Goal: Task Accomplishment & Management: Manage account settings

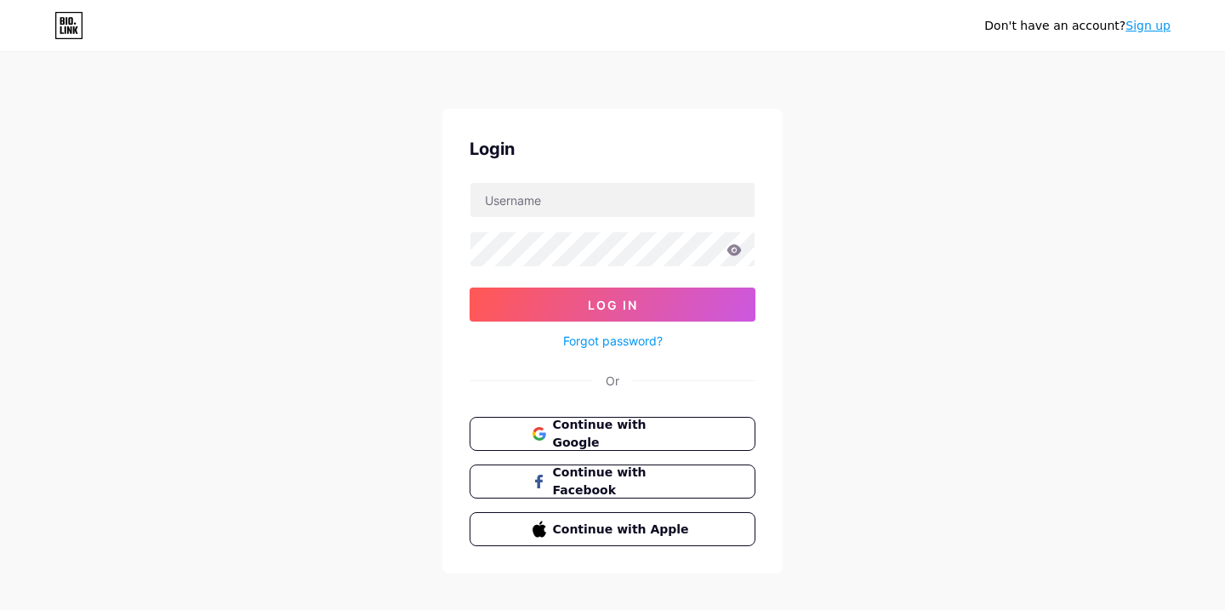
click at [1144, 29] on link "Sign up" at bounding box center [1147, 26] width 45 height 14
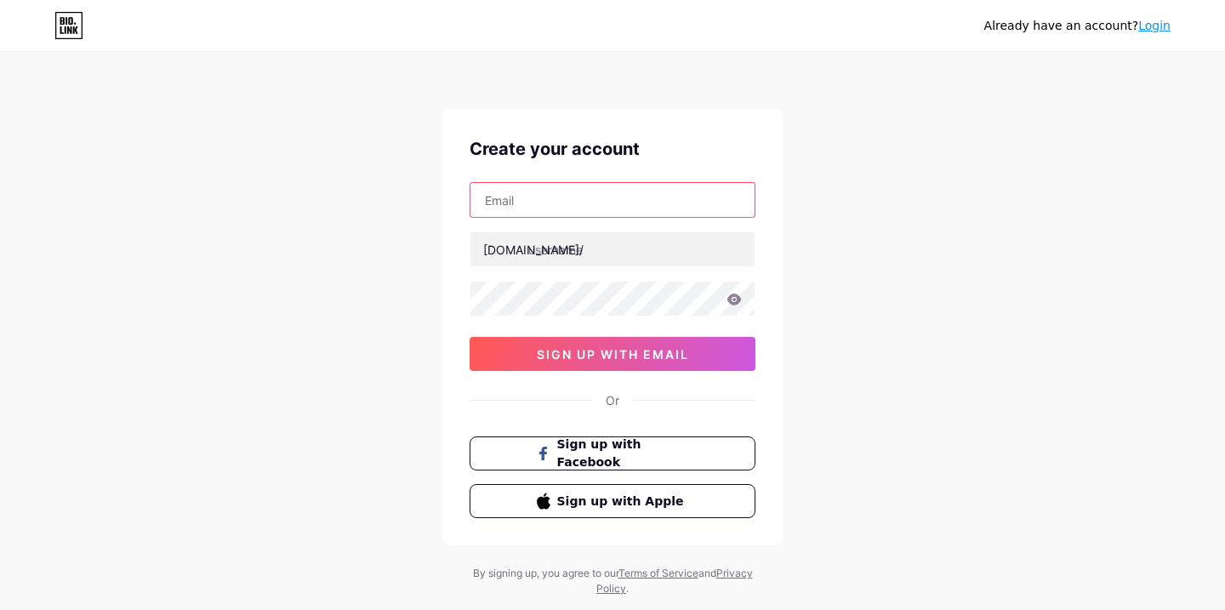
click at [610, 197] on input "text" at bounding box center [612, 200] width 284 height 34
click at [685, 204] on input "text" at bounding box center [612, 200] width 284 height 34
paste input "[EMAIL_ADDRESS][DOMAIN_NAME]"
type input "[EMAIL_ADDRESS][DOMAIN_NAME]"
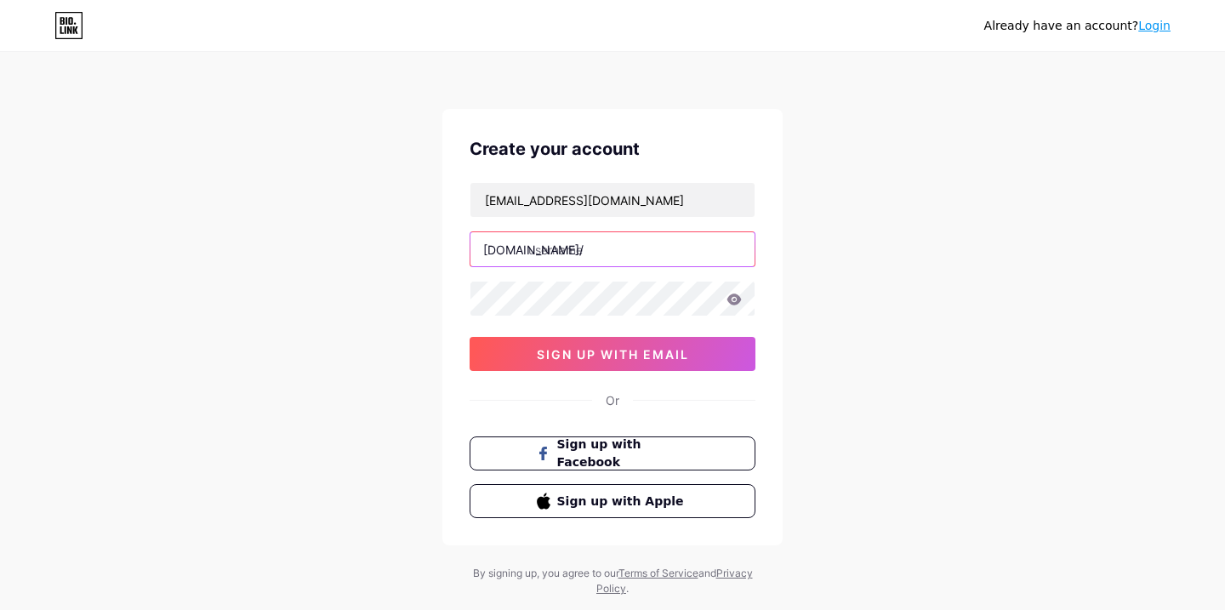
click at [683, 251] on input "text" at bounding box center [612, 249] width 284 height 34
type input "aquaria"
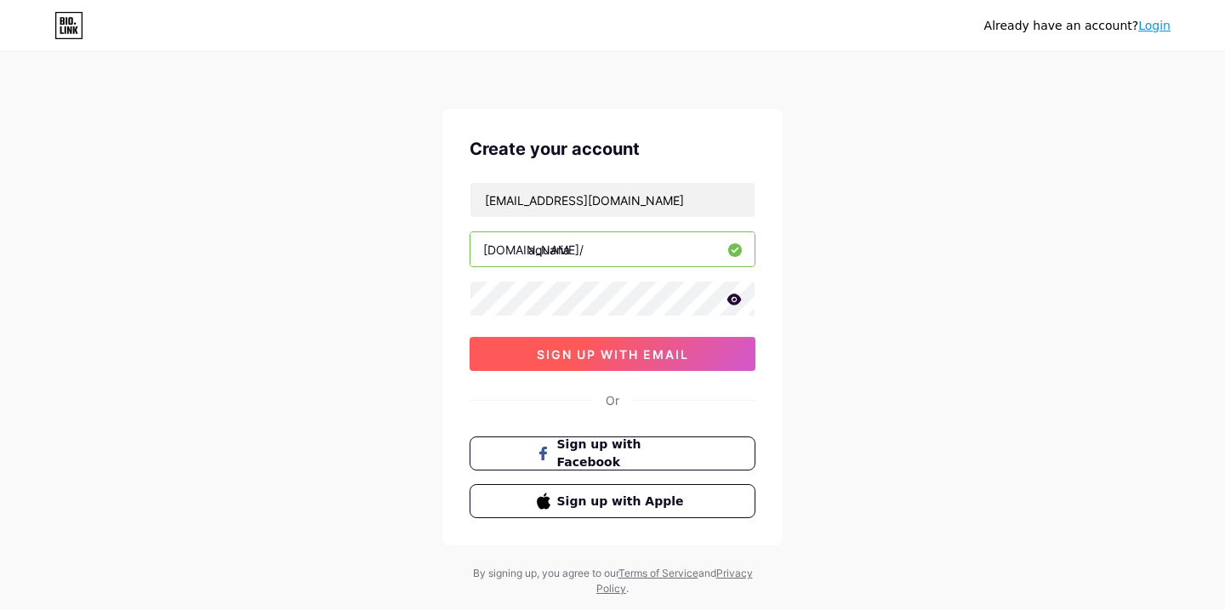
click at [652, 363] on button "sign up with email" at bounding box center [612, 354] width 286 height 34
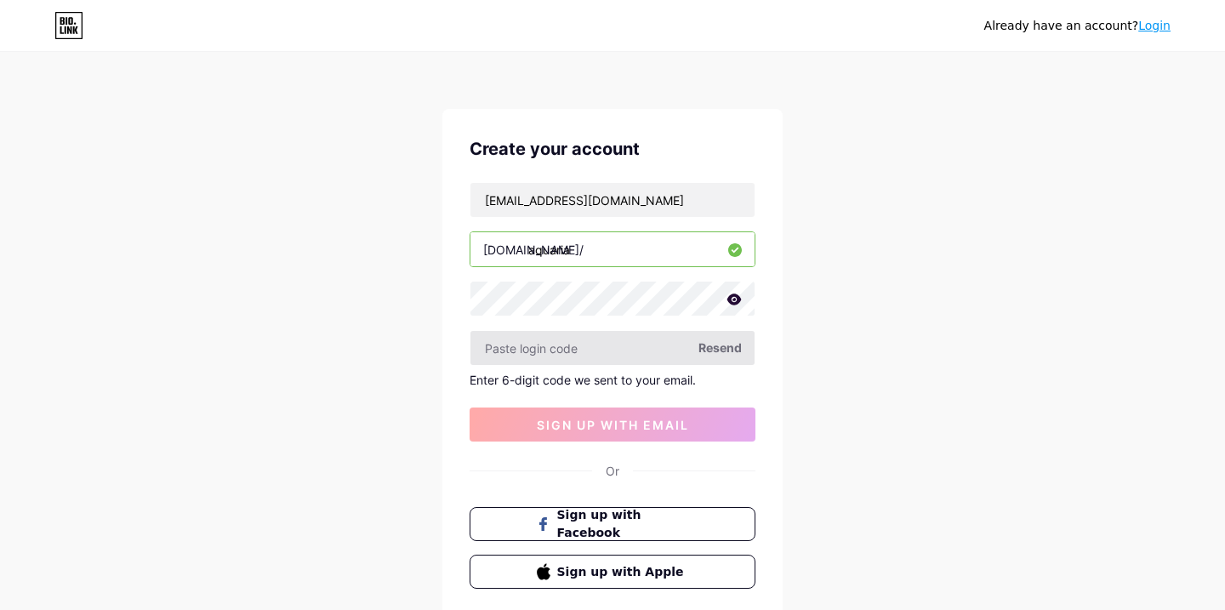
click at [510, 354] on input "text" at bounding box center [612, 348] width 284 height 34
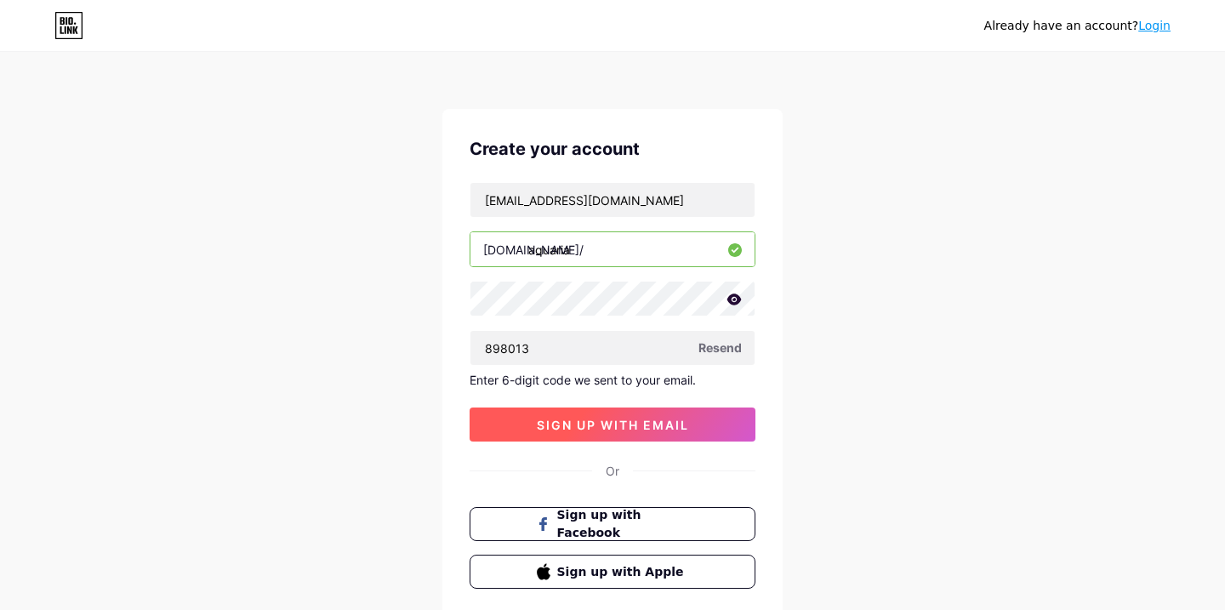
type input "898013"
click at [564, 410] on button "sign up with email" at bounding box center [612, 424] width 286 height 34
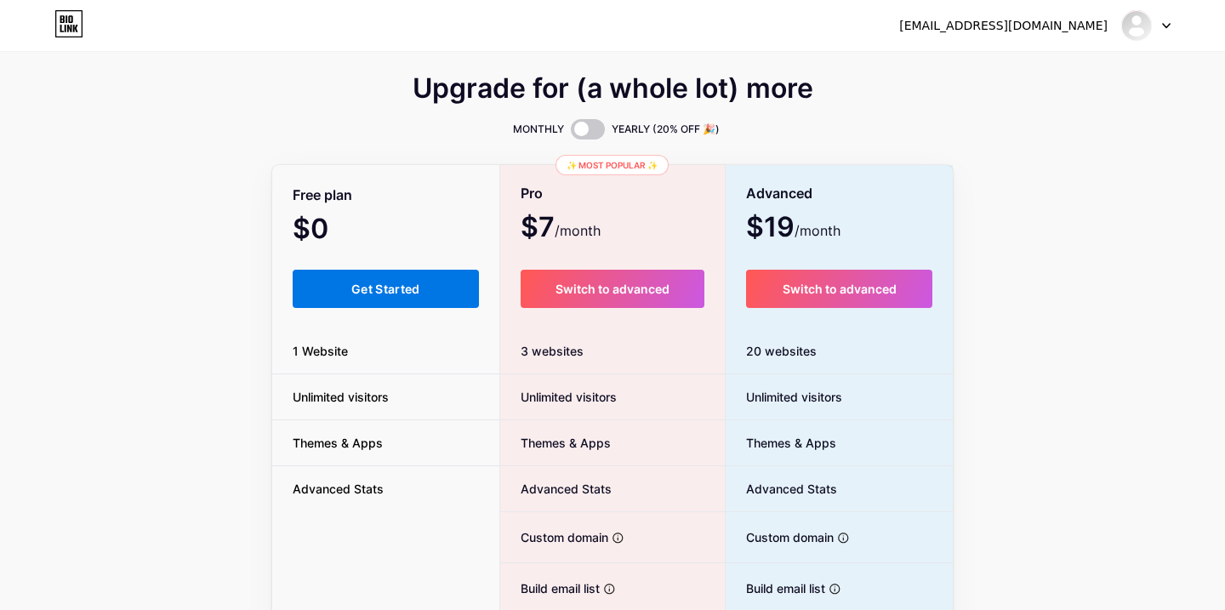
click at [395, 270] on button "Get Started" at bounding box center [386, 289] width 186 height 38
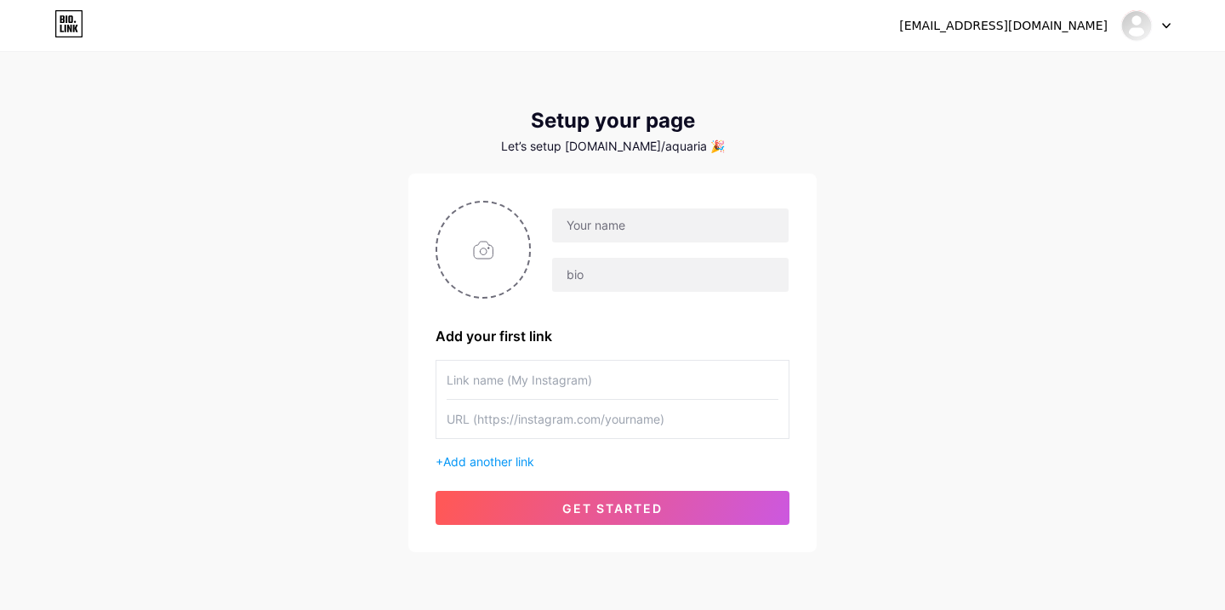
click at [668, 54] on div "[EMAIL_ADDRESS][DOMAIN_NAME] Dashboard Logout Setup your page Let’s setup [DOMA…" at bounding box center [612, 303] width 1225 height 606
click at [498, 252] on input "file" at bounding box center [483, 249] width 92 height 94
type input "C:\fakepath\16257034-4736-40f6-bc08-216465712c47.JPG"
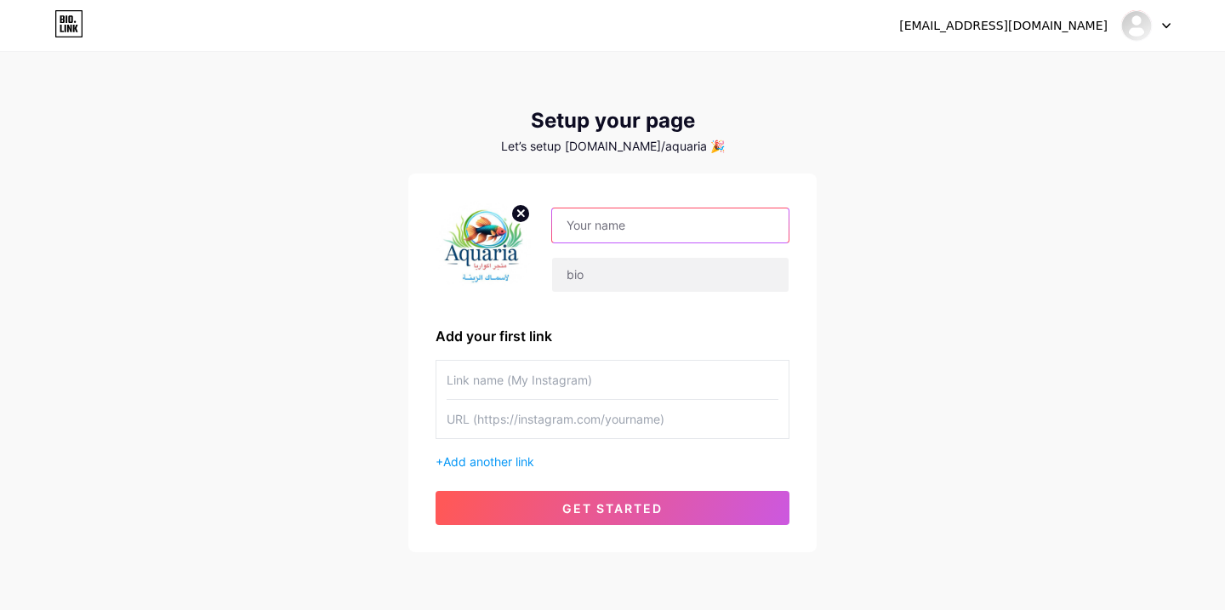
click at [648, 223] on input "text" at bounding box center [670, 225] width 236 height 34
type input "AQUARIA"
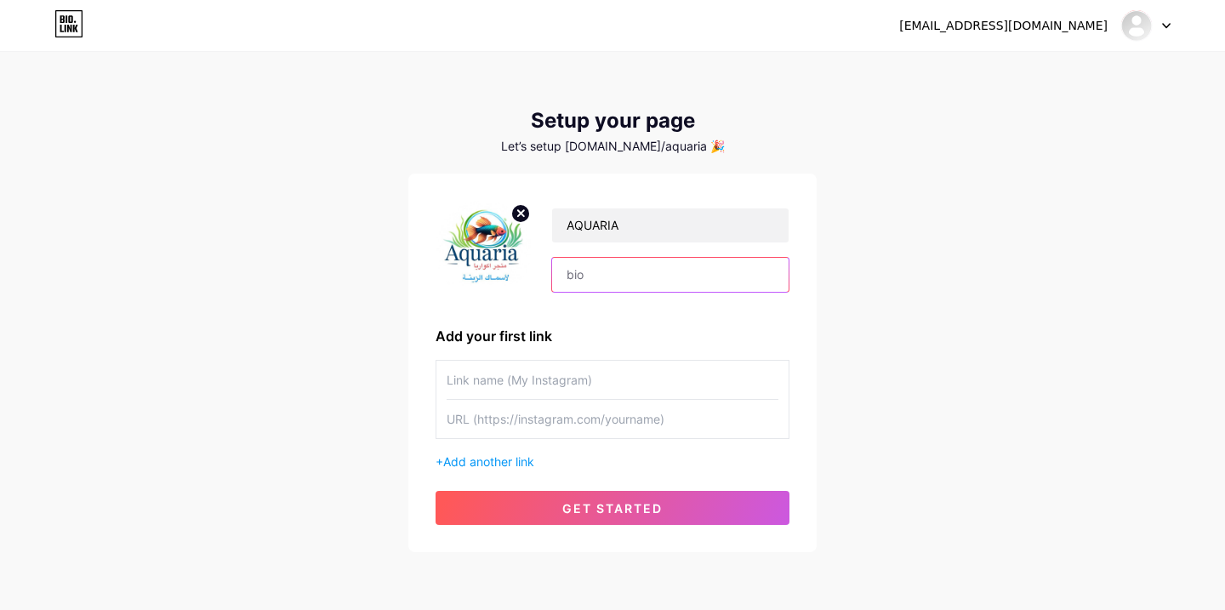
click at [648, 281] on input "text" at bounding box center [670, 275] width 236 height 34
paste input "لاسماك الزينة🐠"
click at [556, 272] on input "لاسماك الزينة" at bounding box center [670, 275] width 236 height 34
paste input "🐠"
type input "🐠لاسماك الزينة"
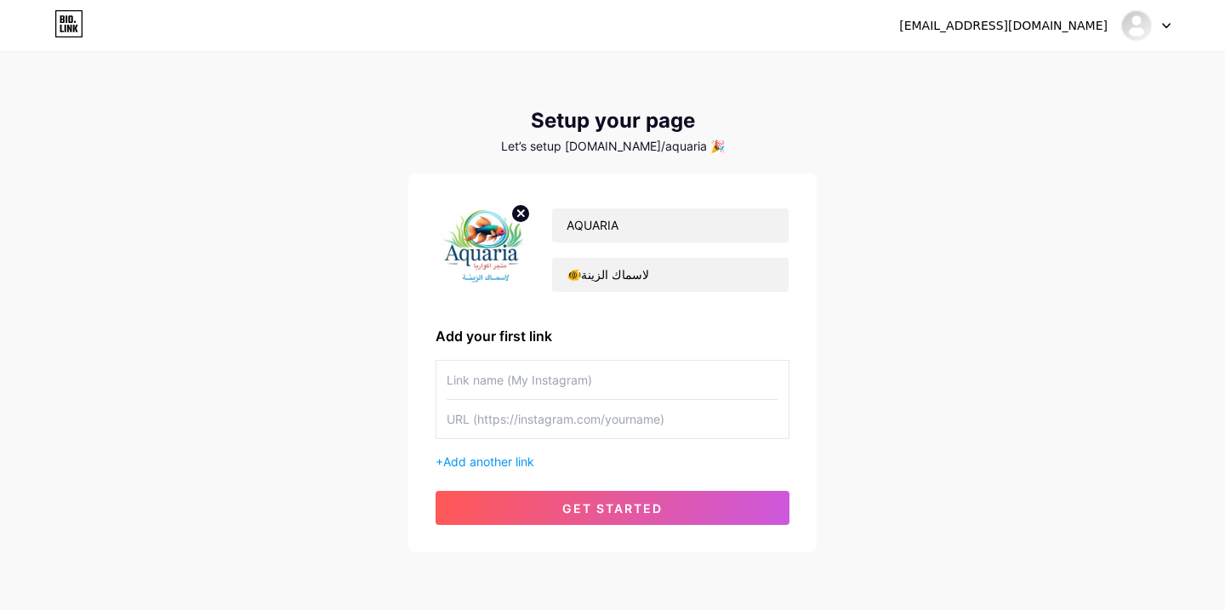
click at [611, 384] on input "text" at bounding box center [612, 380] width 332 height 38
click at [552, 367] on input "text" at bounding box center [612, 380] width 332 height 38
paste input "تيك توك"
paste input "Tik Tok"
type input "تيك توك | Tik Tok"
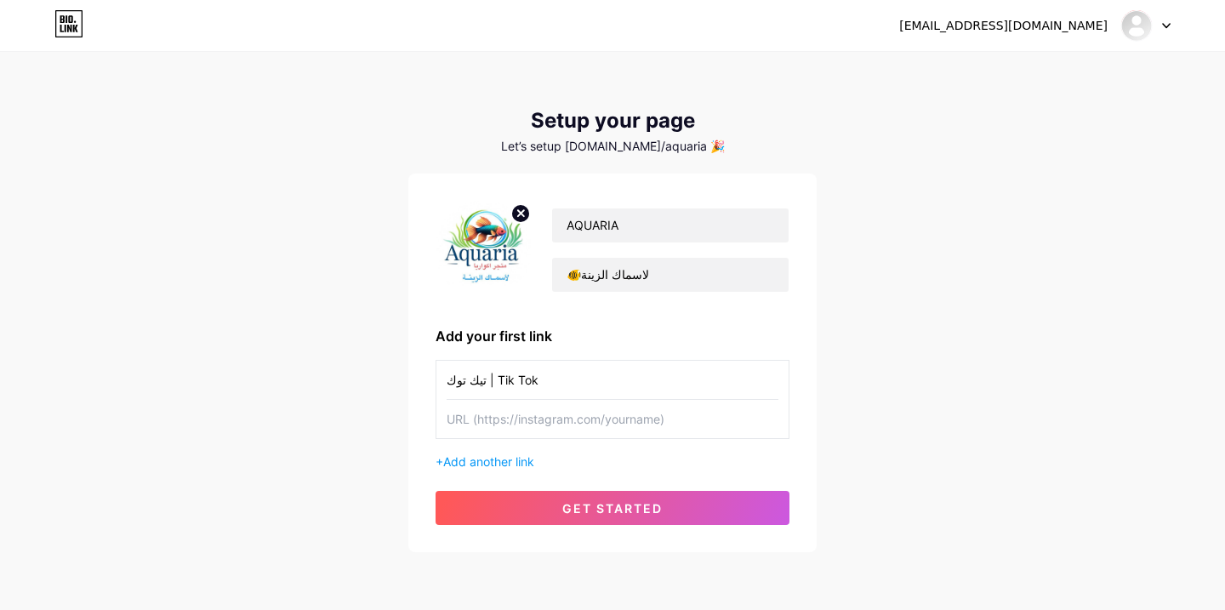
click at [635, 423] on input "text" at bounding box center [612, 419] width 332 height 38
paste input "Tik Tok"
type input "Tik Tok"
click at [643, 417] on input "Tik Tok" at bounding box center [612, 419] width 332 height 38
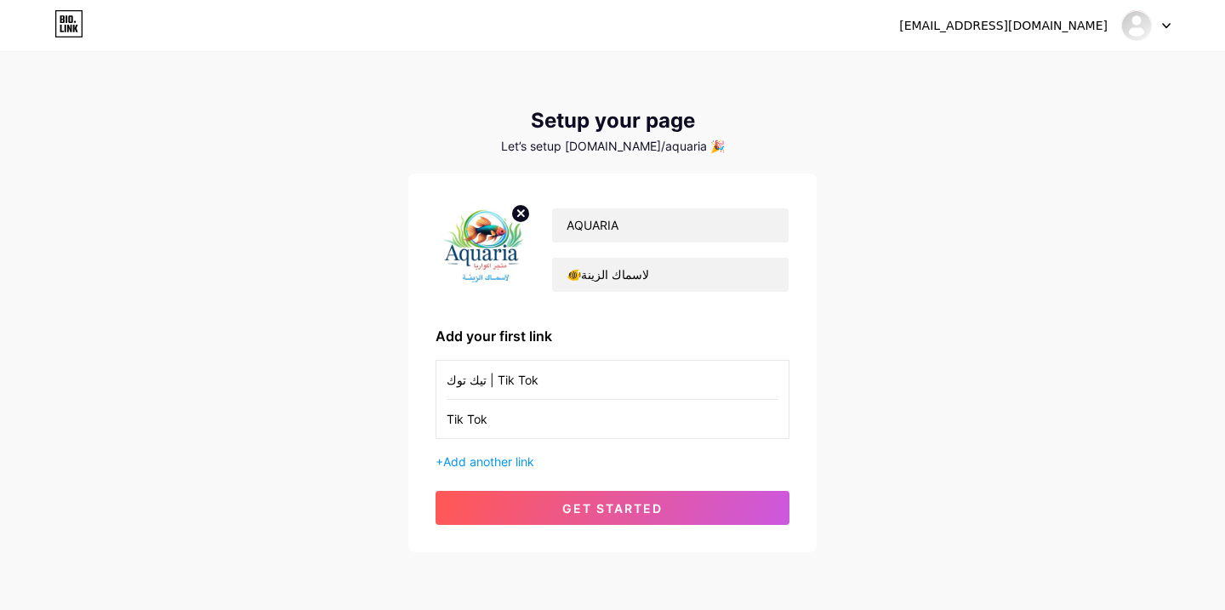
click at [643, 417] on input "Tik Tok" at bounding box center [612, 419] width 332 height 38
paste input "Tik Tok"
type input "Tik Tok"
click at [585, 411] on input "Tik Tok" at bounding box center [612, 419] width 332 height 38
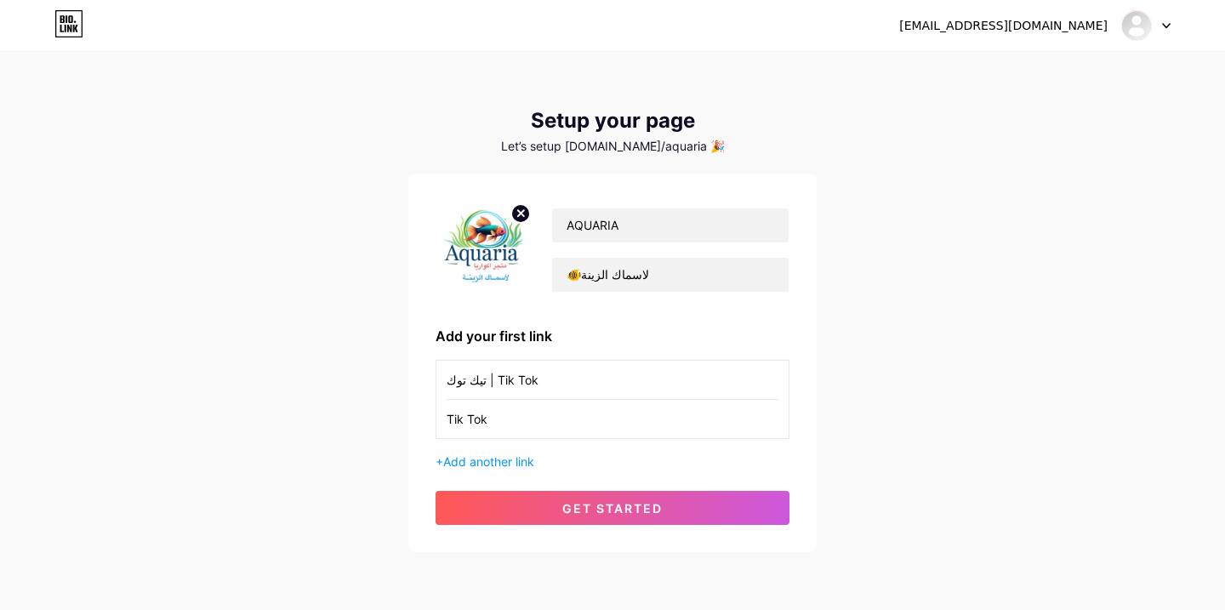
click at [585, 411] on input "Tik Tok" at bounding box center [612, 419] width 332 height 38
click at [562, 434] on input "text" at bounding box center [612, 419] width 332 height 38
click at [567, 424] on input "text" at bounding box center [612, 419] width 332 height 38
paste input "Tik Tok"
type input "Tik Tok"
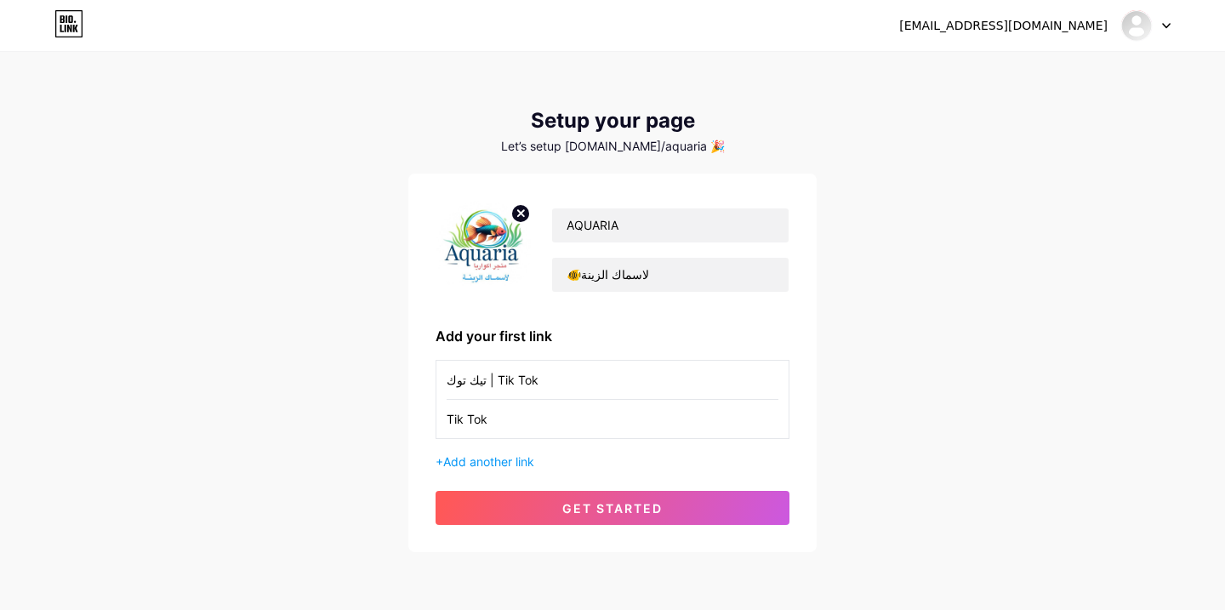
click at [567, 424] on input "Tik Tok" at bounding box center [612, 419] width 332 height 38
click at [262, 164] on div "[EMAIL_ADDRESS][DOMAIN_NAME] Dashboard Logout Setup your page Let’s setup [DOMA…" at bounding box center [612, 303] width 1225 height 606
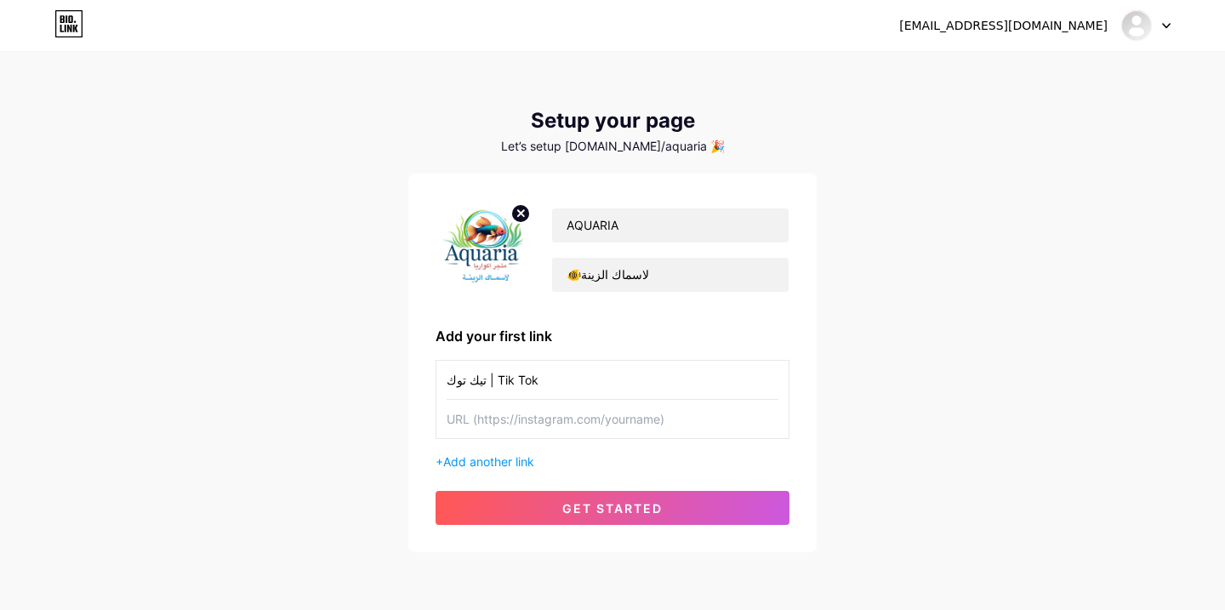
click at [538, 427] on input "text" at bounding box center [612, 419] width 332 height 38
paste input "[URL][DOMAIN_NAME]"
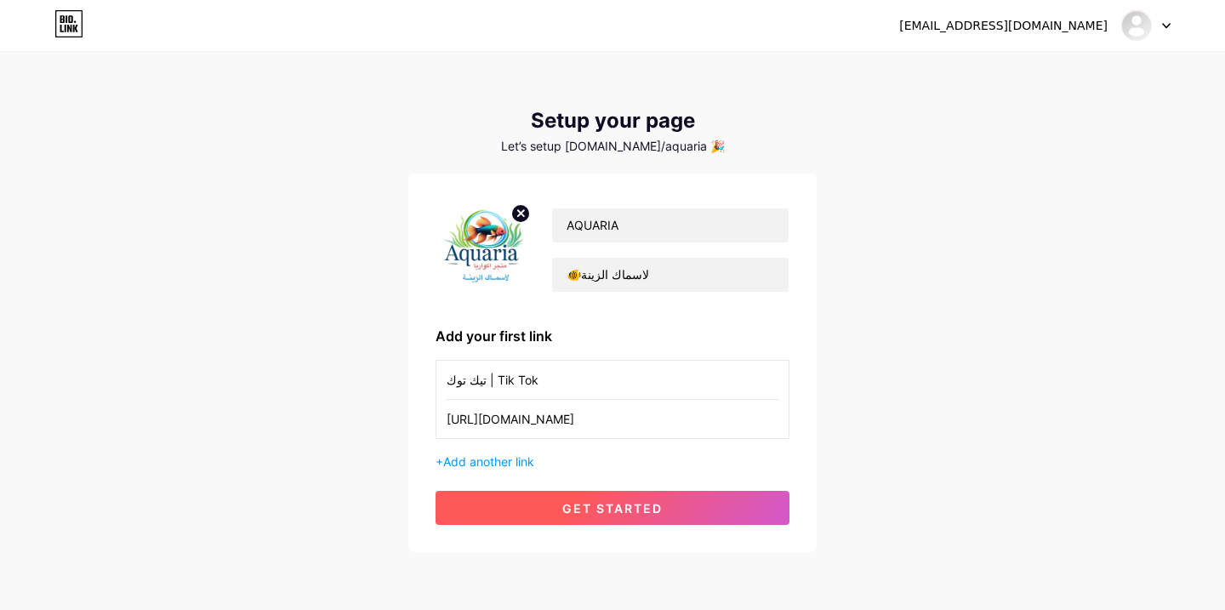
type input "[URL][DOMAIN_NAME]"
click at [606, 502] on span "get started" at bounding box center [612, 508] width 100 height 14
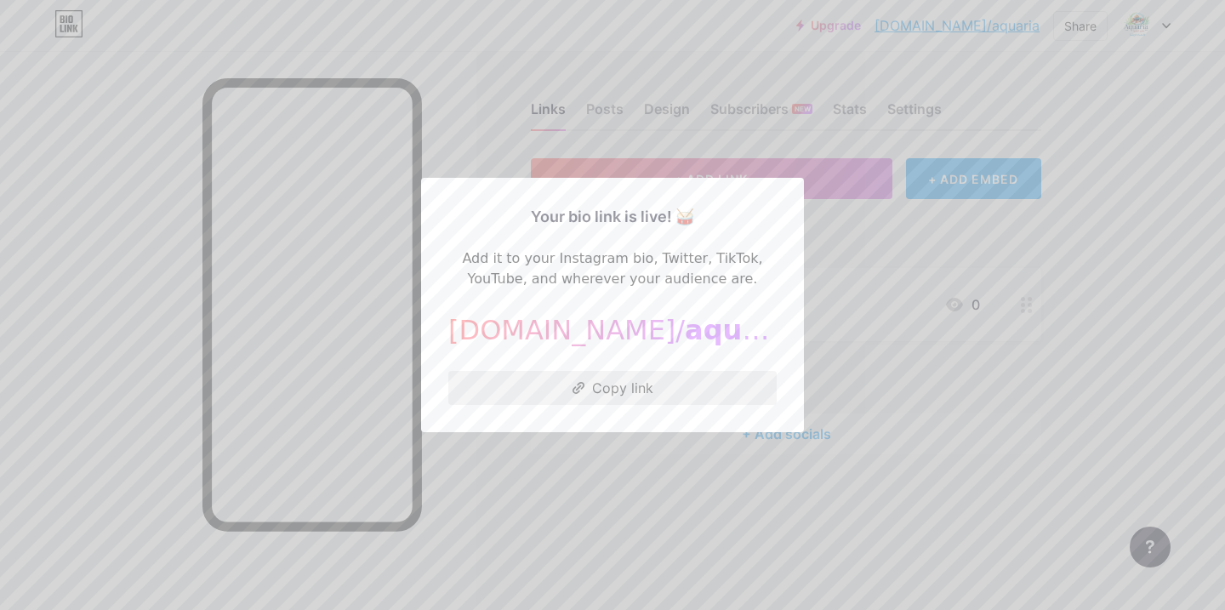
click at [597, 382] on button "Copy link" at bounding box center [612, 388] width 328 height 34
click at [597, 478] on div at bounding box center [612, 305] width 1225 height 610
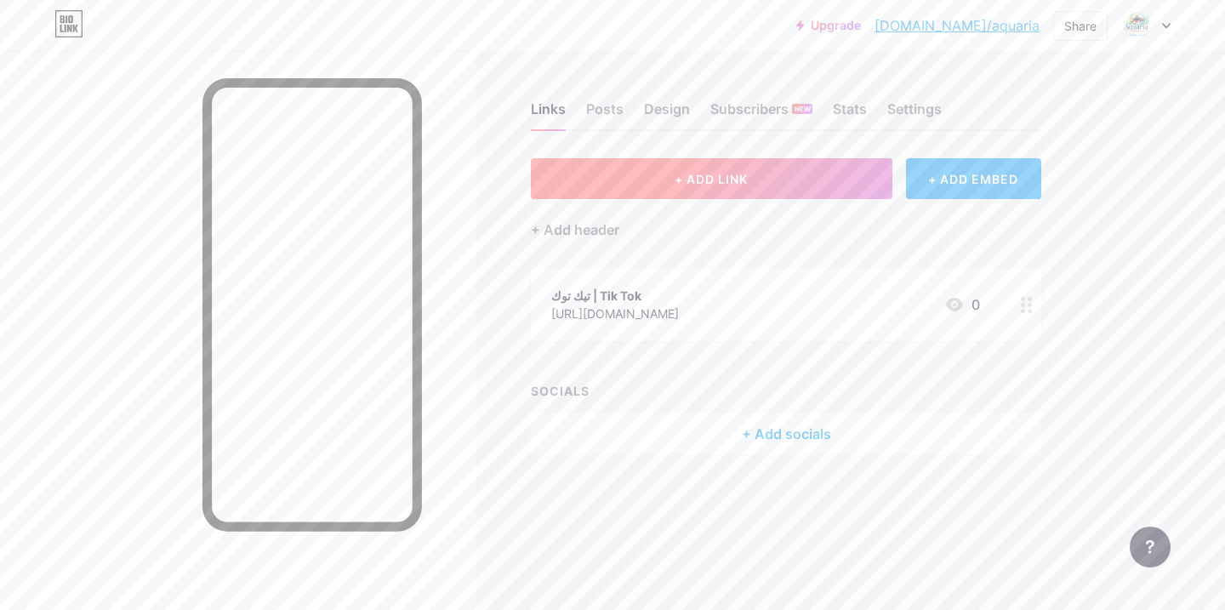
click at [706, 179] on span "+ ADD LINK" at bounding box center [710, 179] width 73 height 14
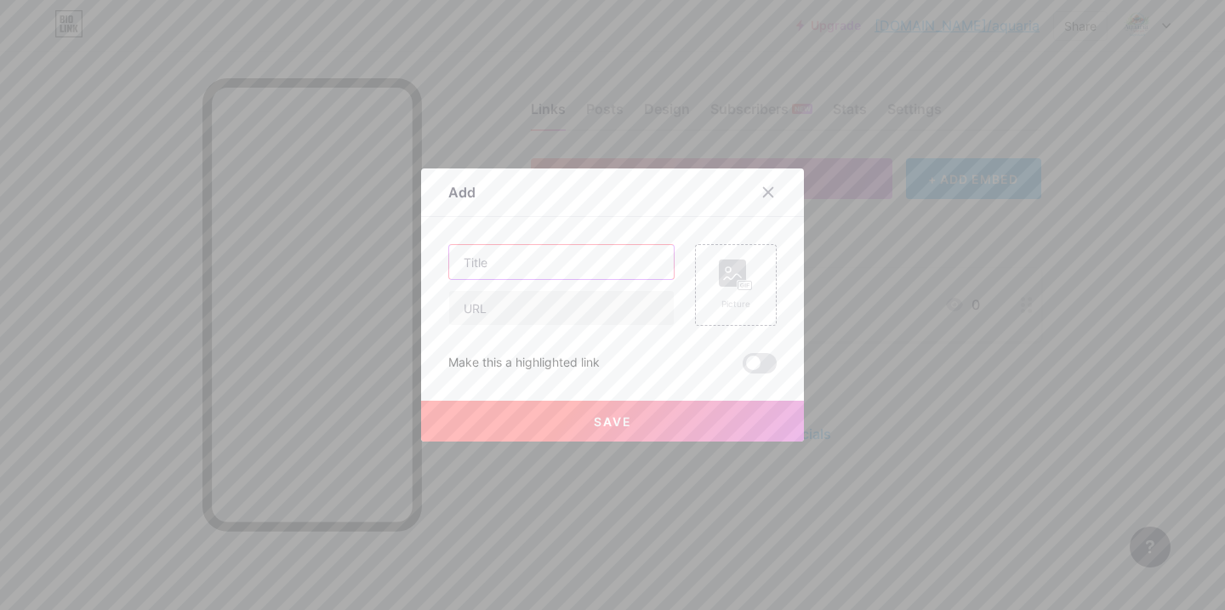
click at [620, 266] on input "text" at bounding box center [561, 262] width 225 height 34
paste input "سناب شات"
paste input "Snapchat"
type input "سناب شات | Snapchat"
click at [611, 309] on input "text" at bounding box center [561, 308] width 225 height 34
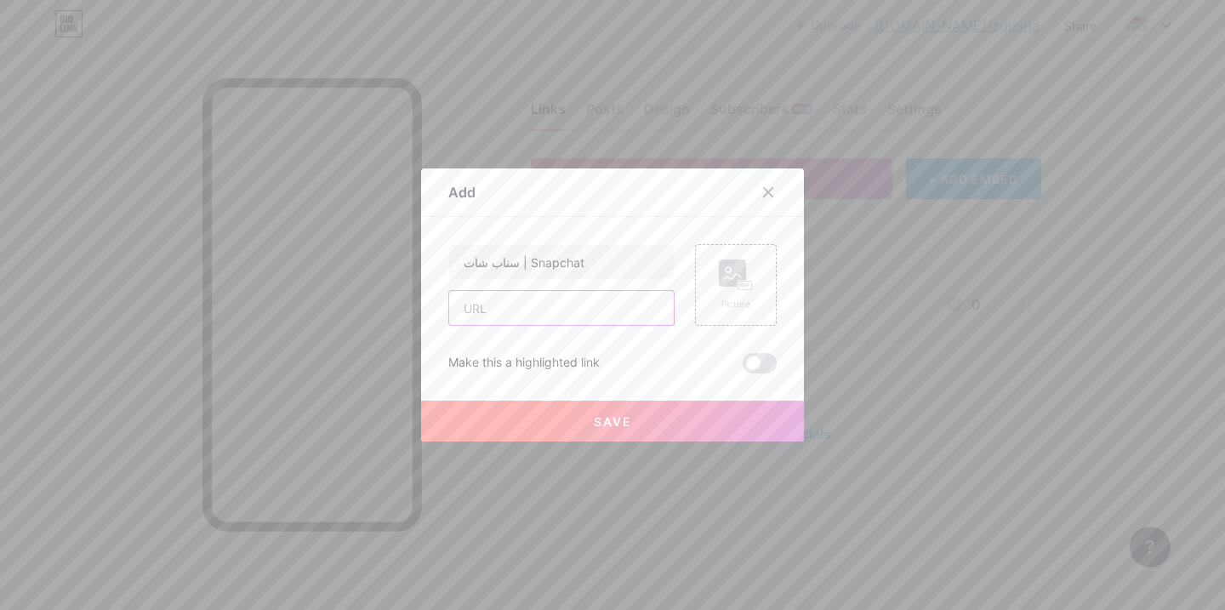
paste input "[URL][DOMAIN_NAME]"
type input "[URL][DOMAIN_NAME]"
click at [643, 414] on button "Save" at bounding box center [612, 421] width 383 height 41
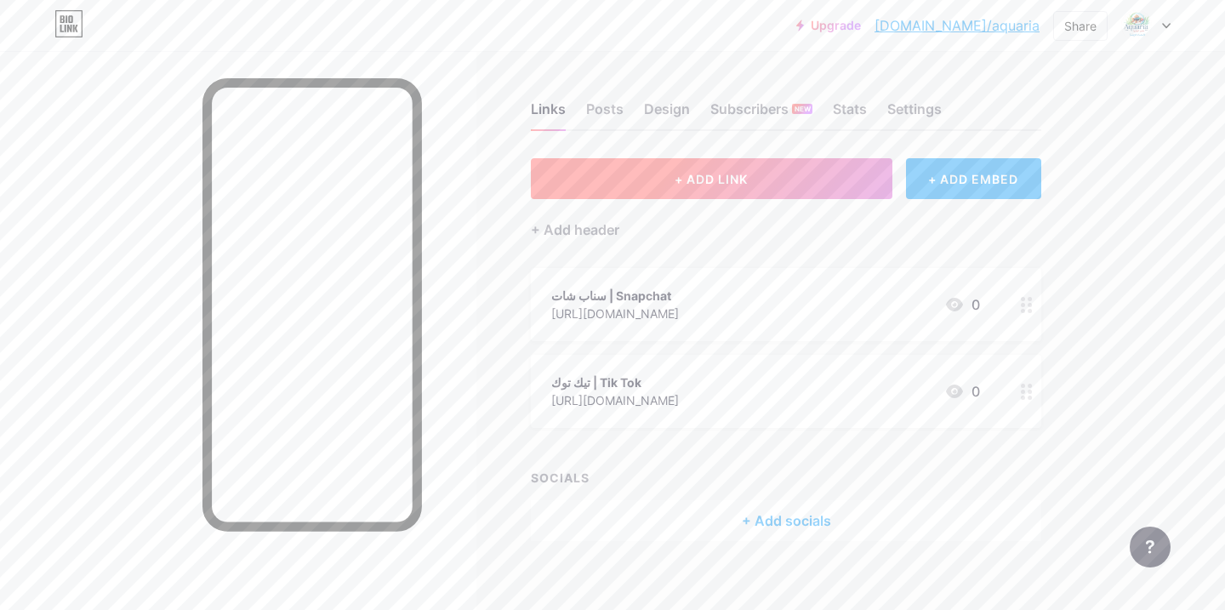
click at [748, 173] on button "+ ADD LINK" at bounding box center [711, 178] width 361 height 41
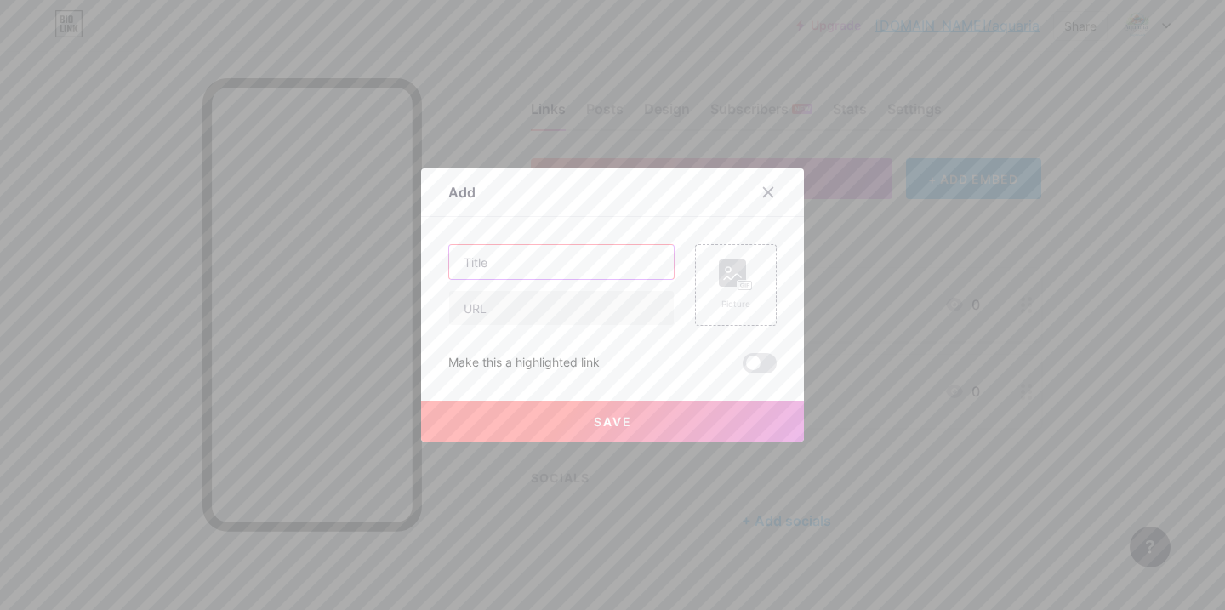
click at [565, 267] on input "text" at bounding box center [561, 262] width 225 height 34
paste input "واتساب"
paste input "WhatsApp"
type input "واتساب | WhatsApp"
click at [581, 293] on input "text" at bounding box center [561, 308] width 225 height 34
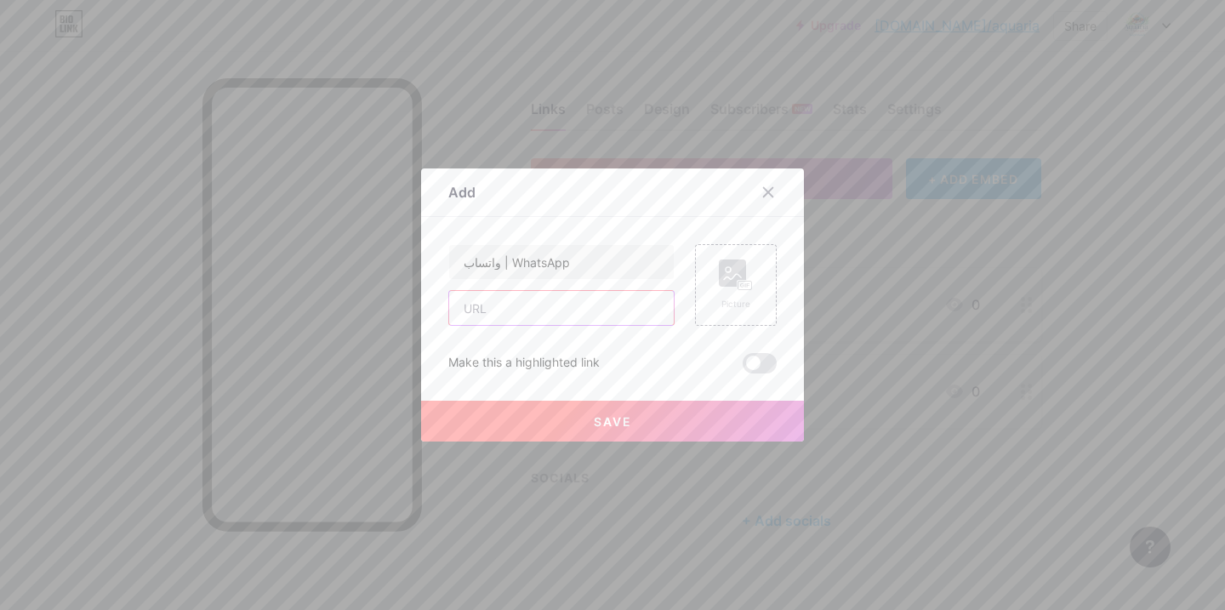
click at [581, 293] on input "text" at bounding box center [561, 308] width 225 height 34
paste input "WhatsApp"
type input "WhatsApp"
click at [562, 319] on input "WhatsApp" at bounding box center [561, 308] width 225 height 34
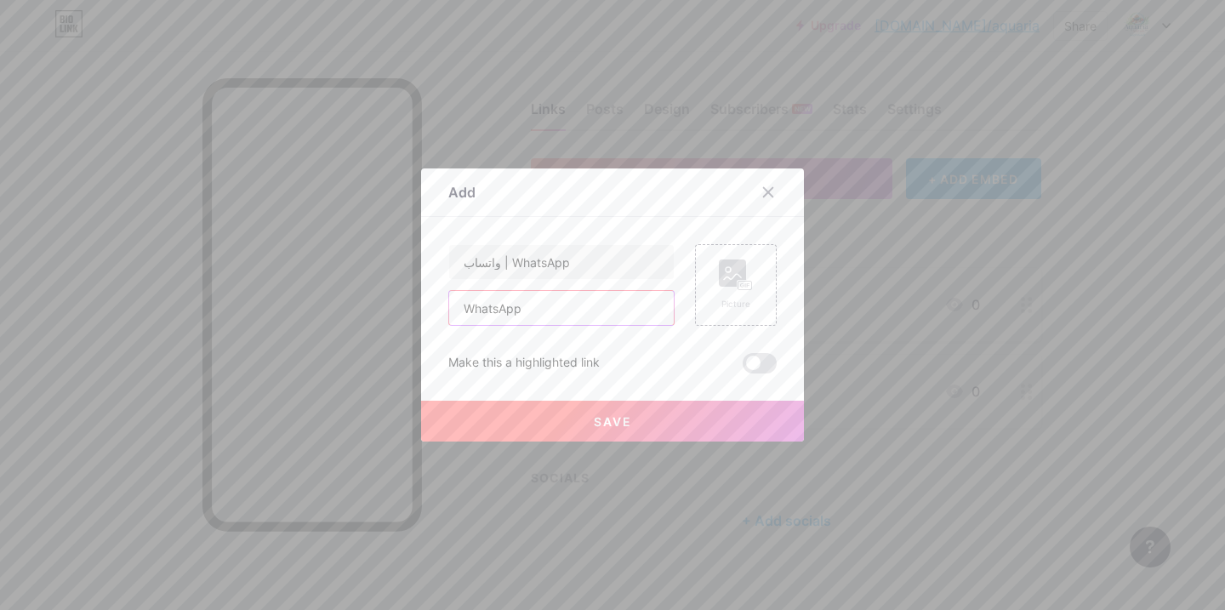
click at [562, 319] on input "WhatsApp" at bounding box center [561, 308] width 225 height 34
click at [543, 317] on input "text" at bounding box center [561, 308] width 225 height 34
paste input "WhatsApp"
type input "WhatsApp"
click at [543, 317] on input "WhatsApp" at bounding box center [561, 308] width 225 height 34
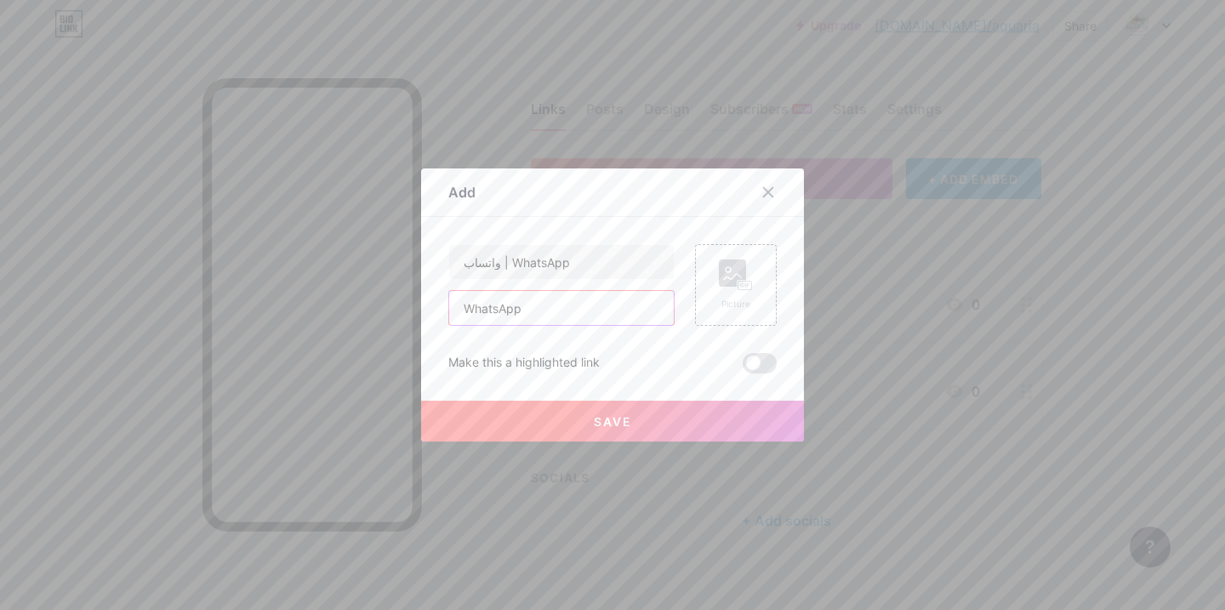
click at [543, 317] on input "WhatsApp" at bounding box center [561, 308] width 225 height 34
click at [526, 310] on input "text" at bounding box center [561, 308] width 225 height 34
paste input "WhatsApp"
type input "WhatsApp"
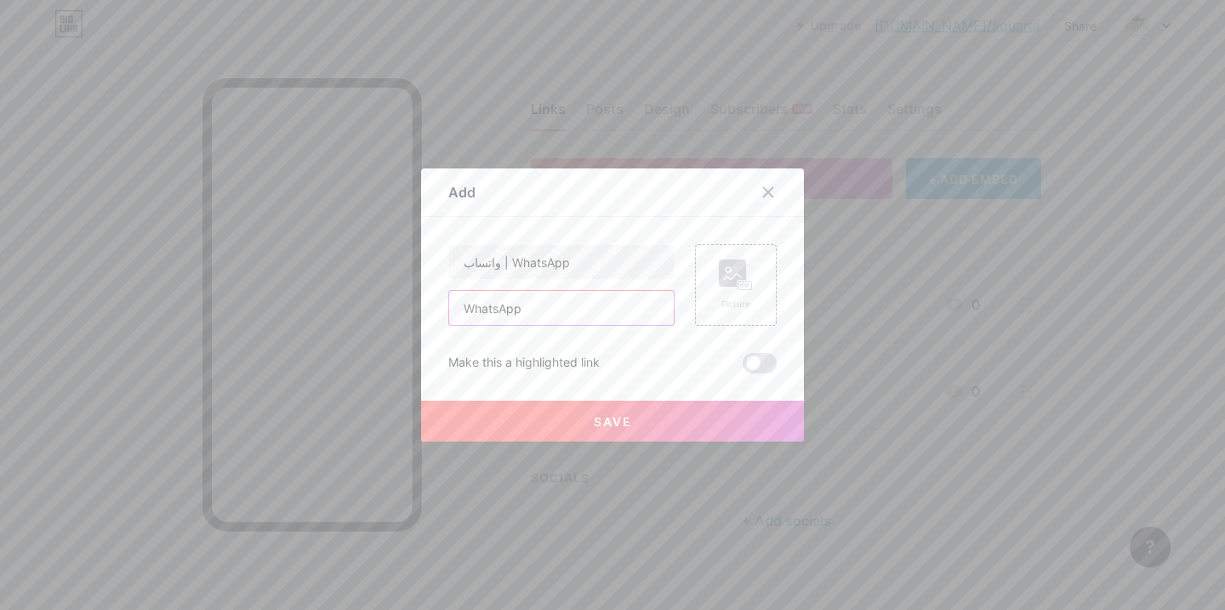
click at [526, 310] on input "WhatsApp" at bounding box center [561, 308] width 225 height 34
click at [536, 310] on input "text" at bounding box center [561, 308] width 225 height 34
paste input "WhatsApp"
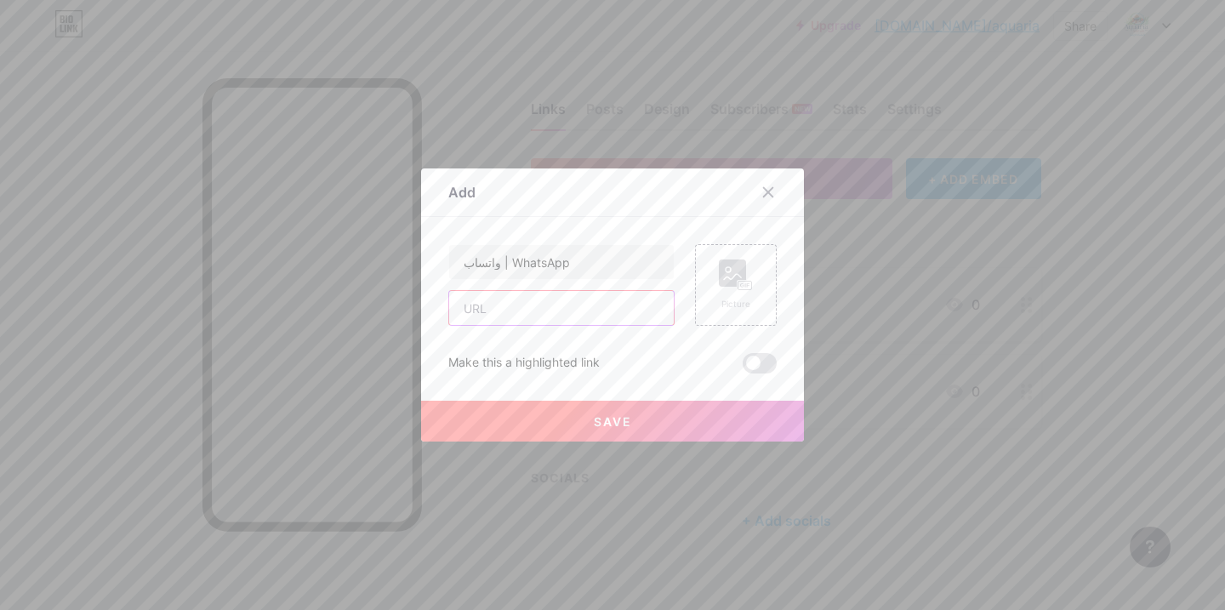
type input "WhatsApp"
click at [536, 310] on input "WhatsApp" at bounding box center [561, 308] width 225 height 34
click at [523, 311] on input "text" at bounding box center [561, 308] width 225 height 34
paste input "WhatsApp"
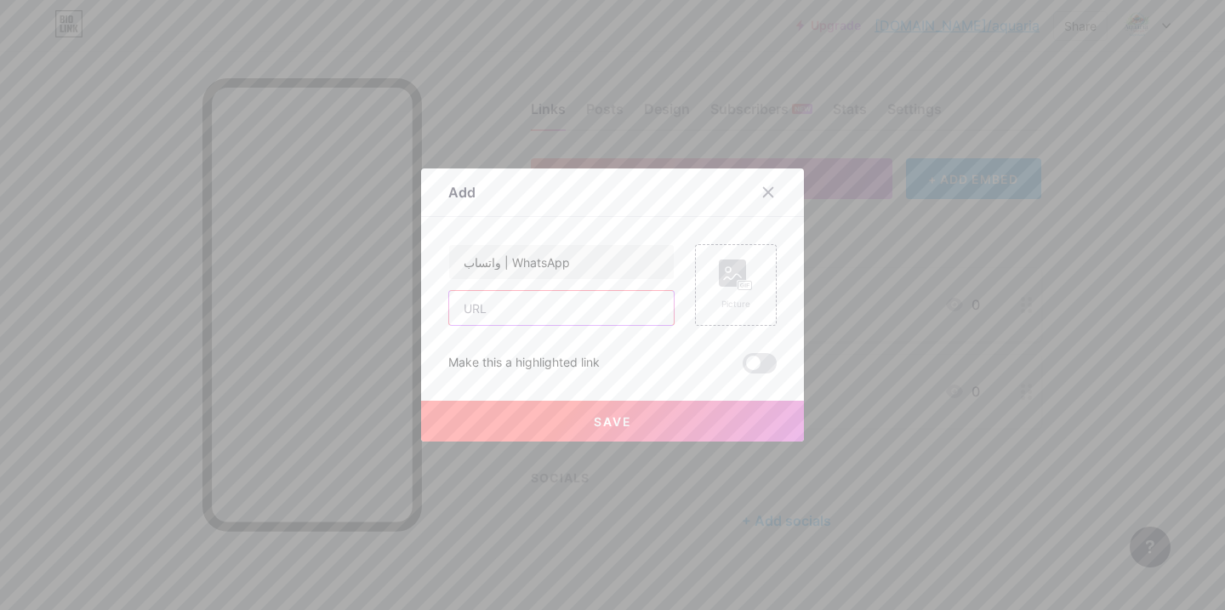
type input "WhatsApp"
click at [523, 311] on input "WhatsApp" at bounding box center [561, 308] width 225 height 34
click at [548, 307] on input "text" at bounding box center [561, 308] width 225 height 34
paste input "WhatsApp"
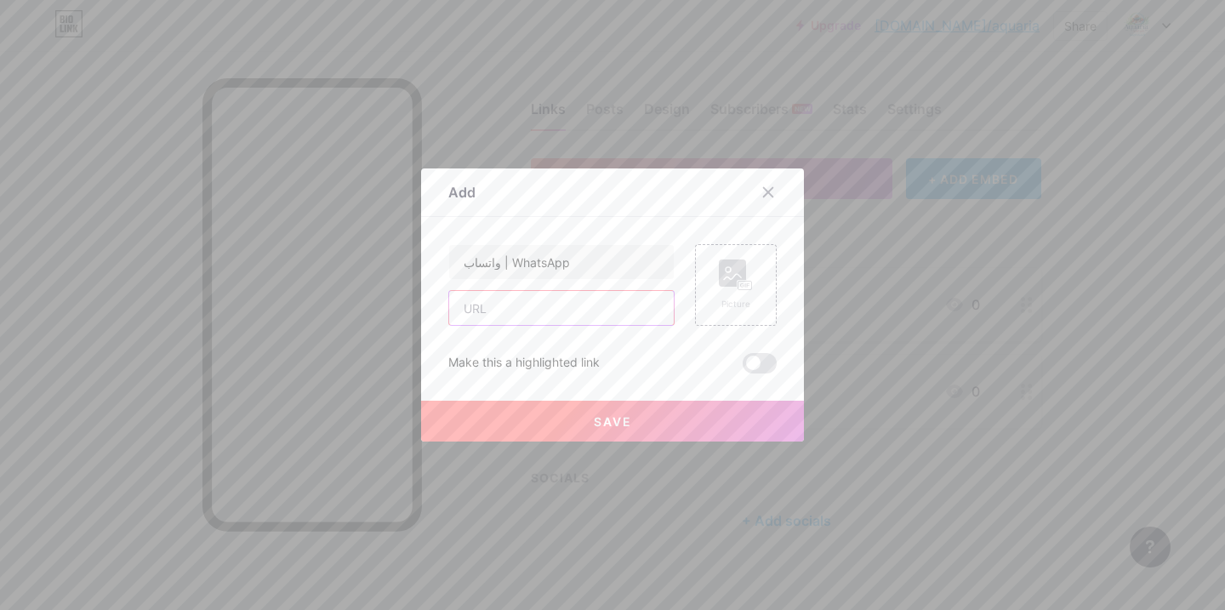
type input "WhatsApp"
click at [548, 307] on input "WhatsApp" at bounding box center [561, 308] width 225 height 34
click at [509, 313] on input "text" at bounding box center [561, 308] width 225 height 34
paste input "WhatsApp"
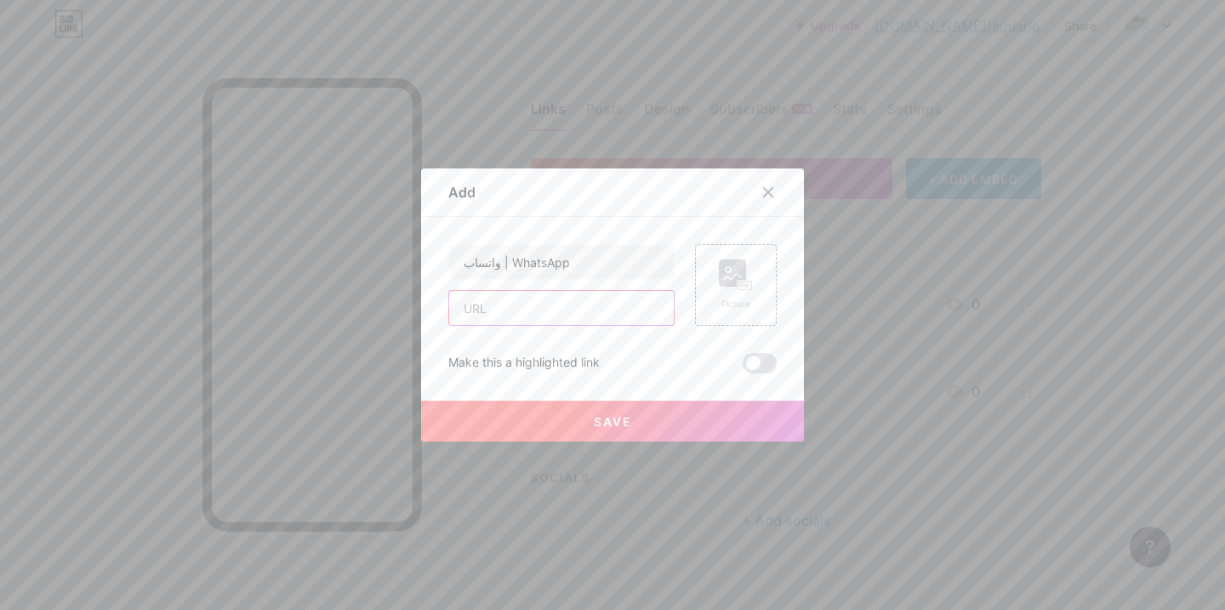
type input "WhatsApp"
click at [509, 313] on input "WhatsApp" at bounding box center [561, 308] width 225 height 34
click at [520, 315] on input "text" at bounding box center [561, 308] width 225 height 34
paste input "WhatsApp"
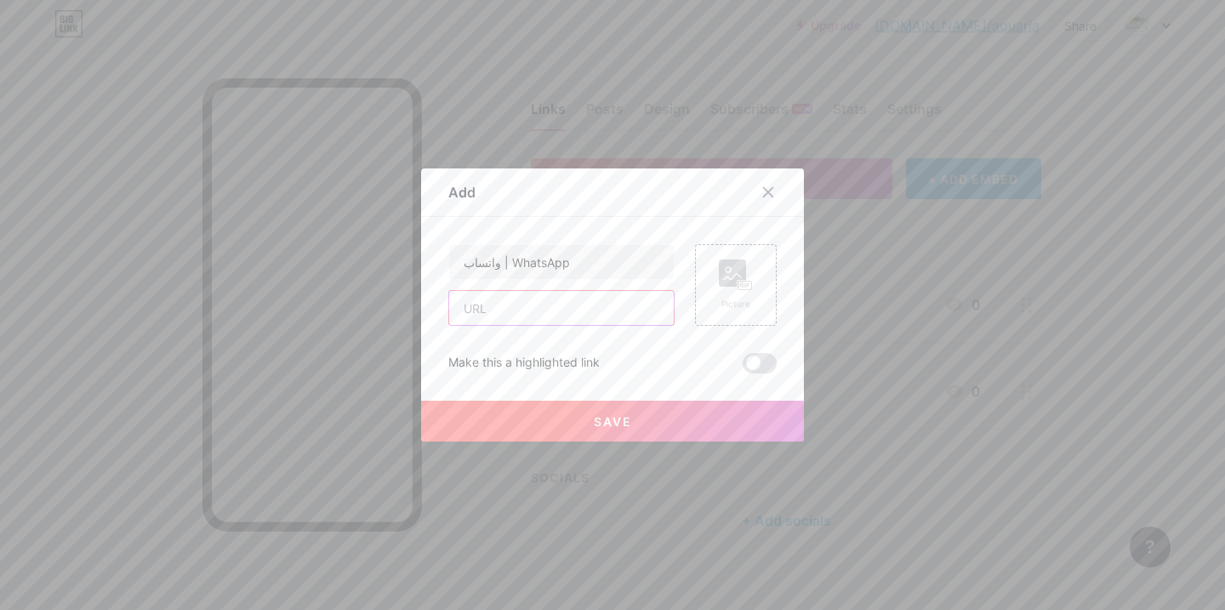
type input "WhatsApp"
click at [520, 315] on input "WhatsApp" at bounding box center [561, 308] width 225 height 34
paste input "WhatsApp"
type input "W"
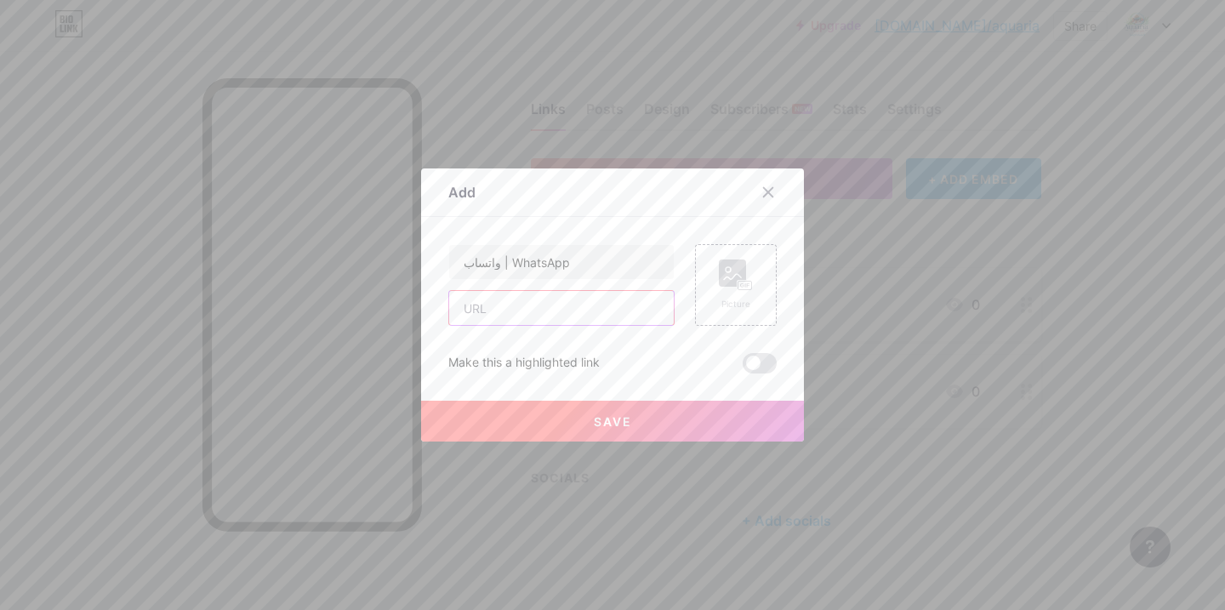
click at [529, 303] on input "text" at bounding box center [561, 308] width 225 height 34
paste input "WhatsApp"
type input "WhatsApp"
click at [529, 303] on input "WhatsApp" at bounding box center [561, 308] width 225 height 34
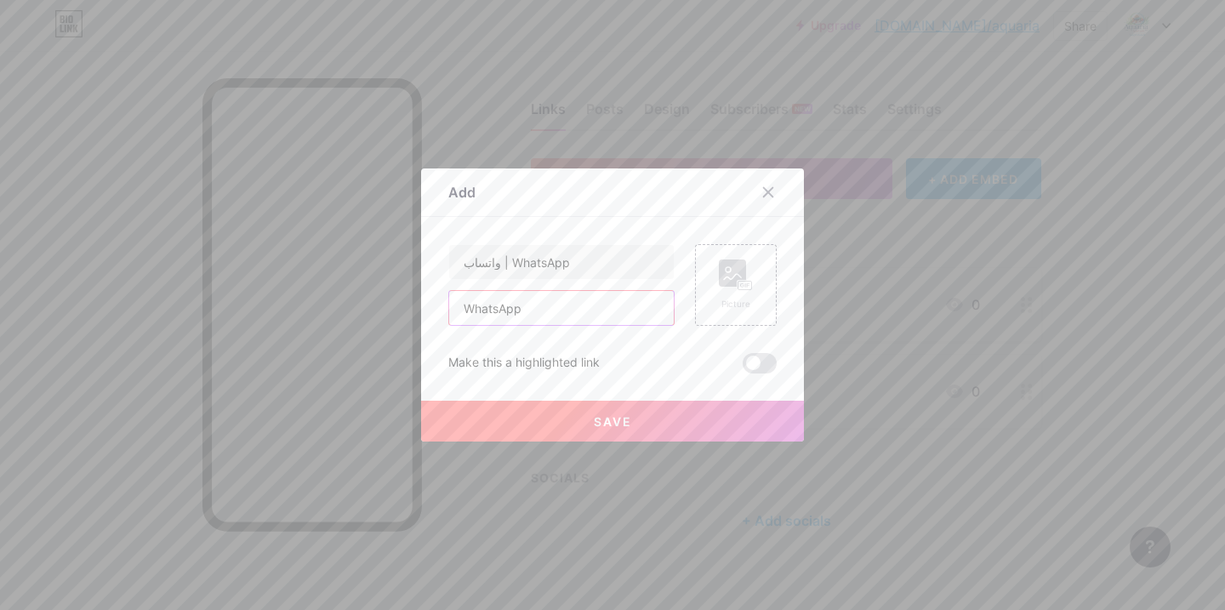
click at [529, 303] on input "WhatsApp" at bounding box center [561, 308] width 225 height 34
click at [542, 299] on input "text" at bounding box center [561, 308] width 225 height 34
paste input "[URL][DOMAIN_NAME]"
type input "[URL][DOMAIN_NAME]"
click at [628, 419] on span "Save" at bounding box center [613, 421] width 38 height 14
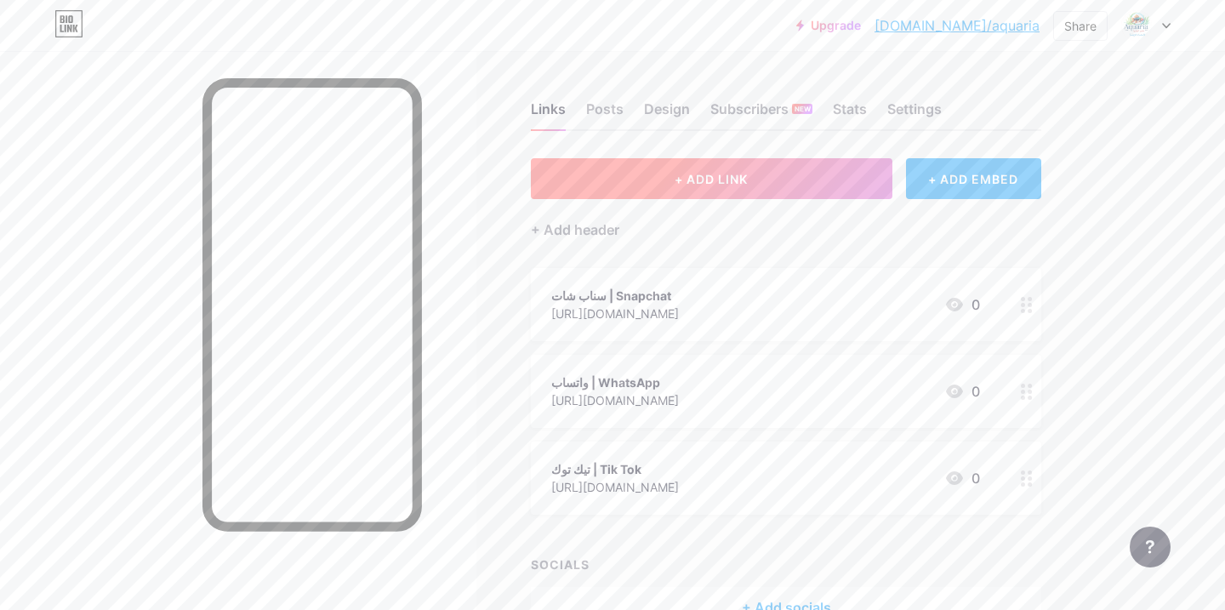
click at [765, 175] on button "+ ADD LINK" at bounding box center [711, 178] width 361 height 41
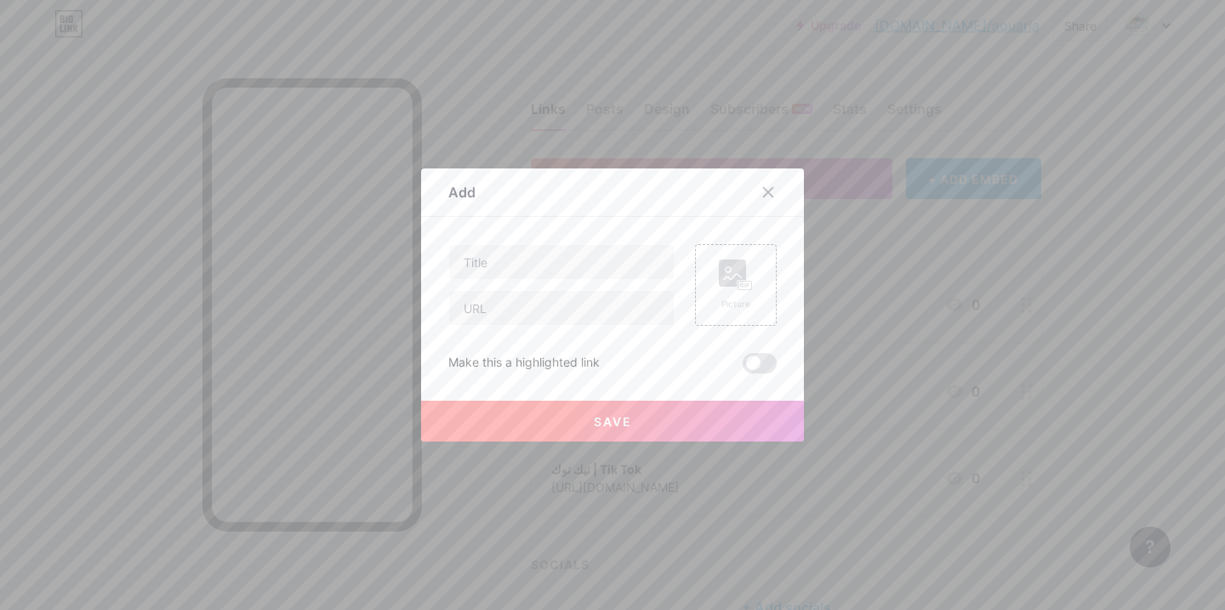
click at [843, 30] on div at bounding box center [612, 305] width 1225 height 610
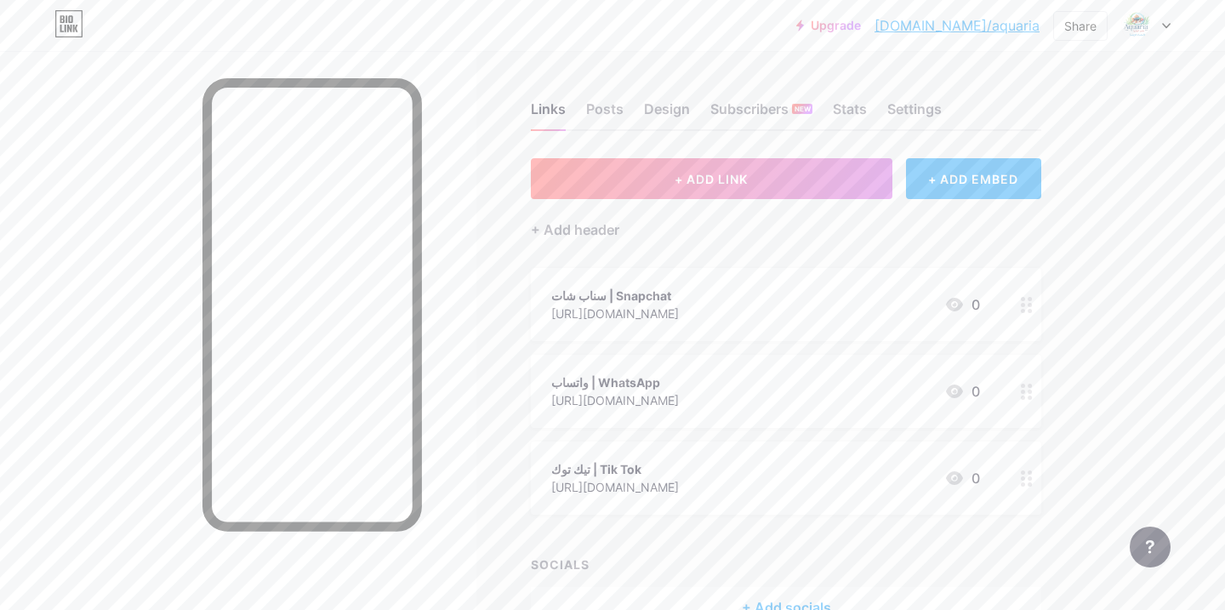
drag, startPoint x: 844, startPoint y: 401, endPoint x: 839, endPoint y: 284, distance: 116.7
click at [839, 284] on span "سناب شات | Snapchat [URL][DOMAIN_NAME] 0 واتساب | WhatsApp [URL][DOMAIN_NAME] 0…" at bounding box center [786, 391] width 510 height 247
click at [1138, 363] on div "Upgrade [DOMAIN_NAME]/aquari... [DOMAIN_NAME]/aquaria Share Switch accounts AQU…" at bounding box center [612, 356] width 1225 height 713
drag, startPoint x: 1033, startPoint y: 401, endPoint x: 1032, endPoint y: 281, distance: 119.1
click at [776, 288] on div "واتساب | WhatsApp [URL][DOMAIN_NAME] 0" at bounding box center [765, 304] width 429 height 39
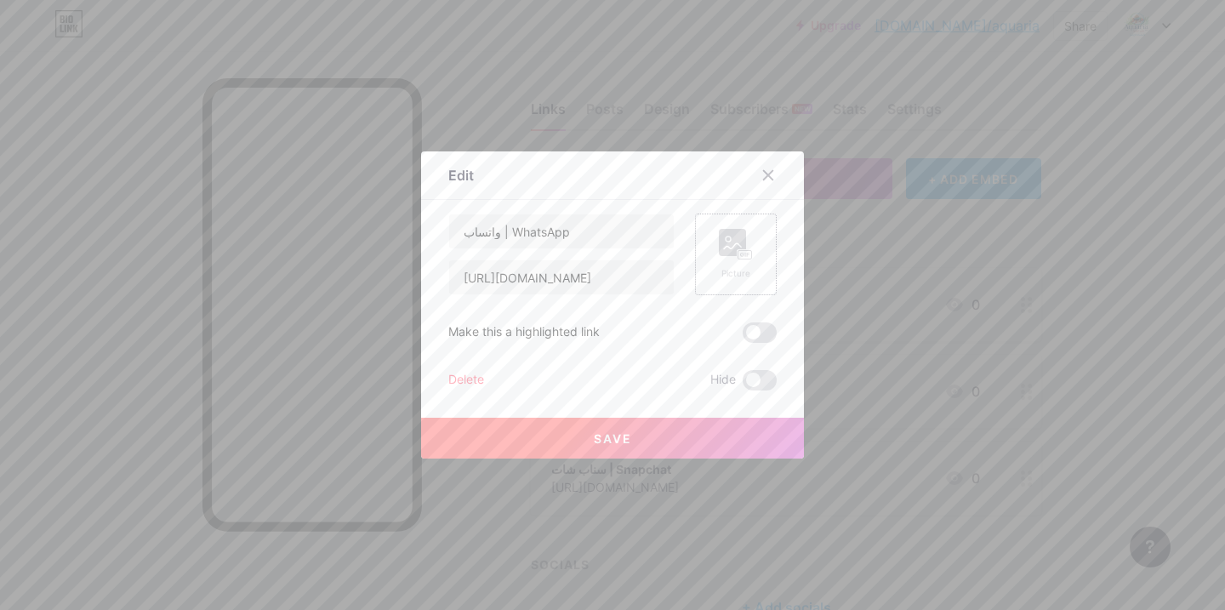
click at [719, 260] on div "Picture" at bounding box center [736, 254] width 34 height 51
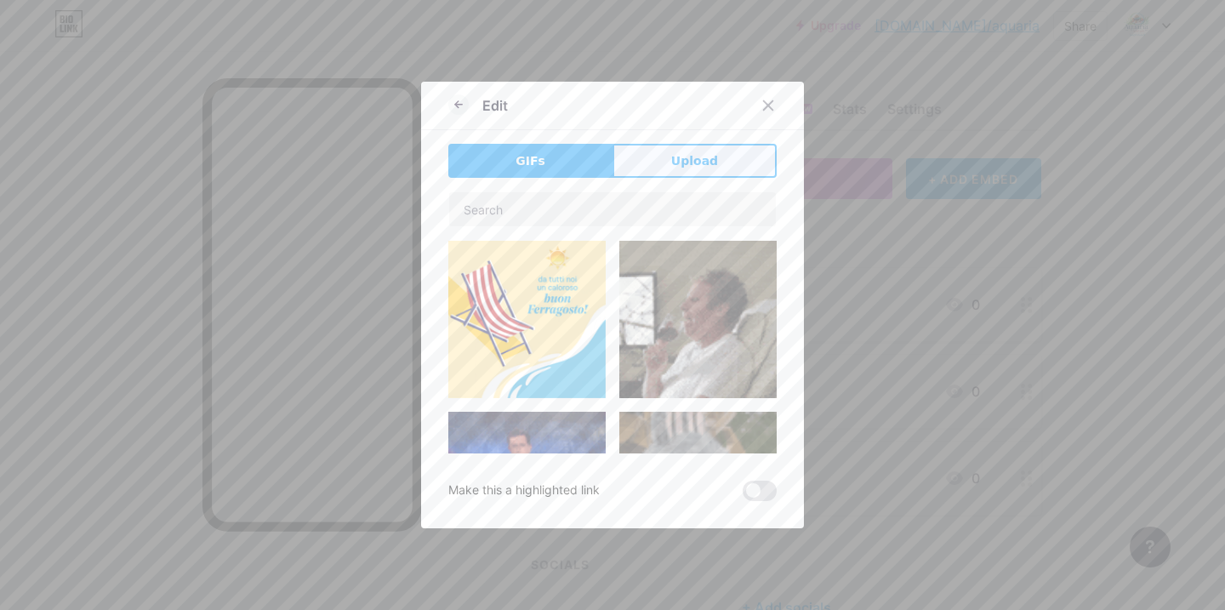
click at [712, 172] on button "Upload" at bounding box center [694, 161] width 164 height 34
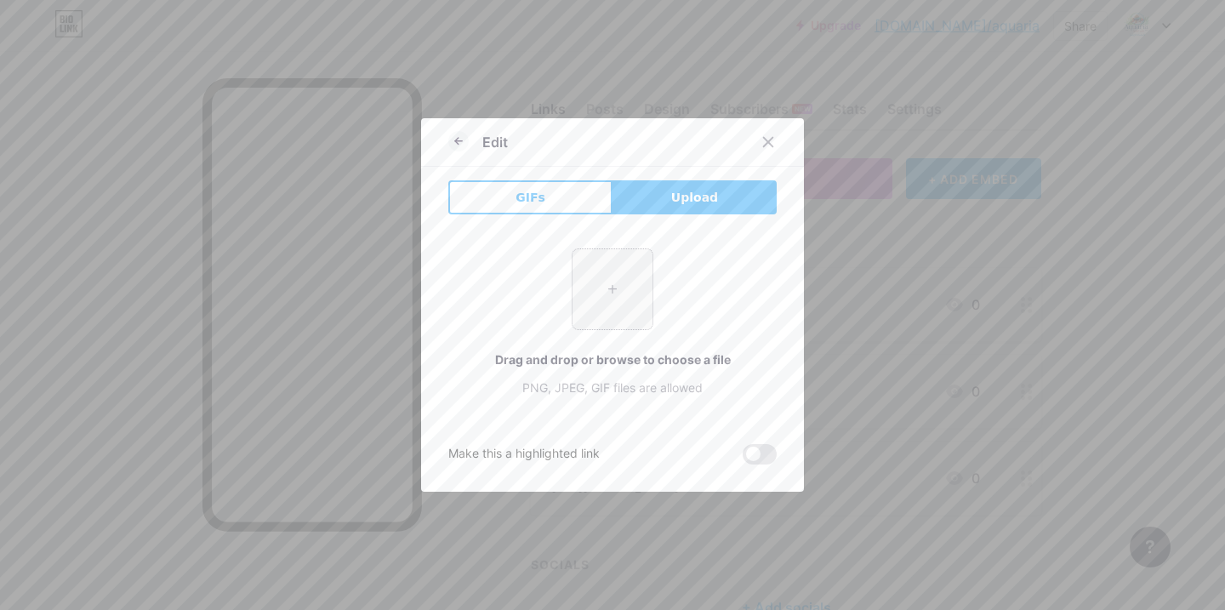
click at [603, 289] on input "file" at bounding box center [612, 289] width 80 height 80
type input "C:\fakepath\واتساب متحرك.webp"
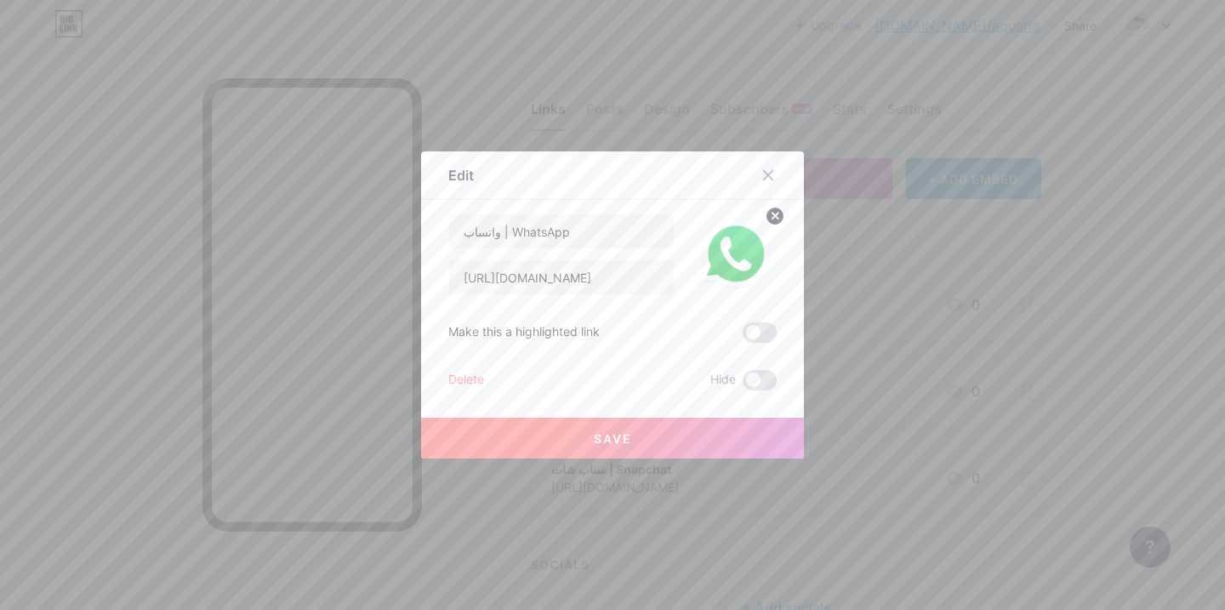
click at [593, 427] on button "Save" at bounding box center [612, 438] width 383 height 41
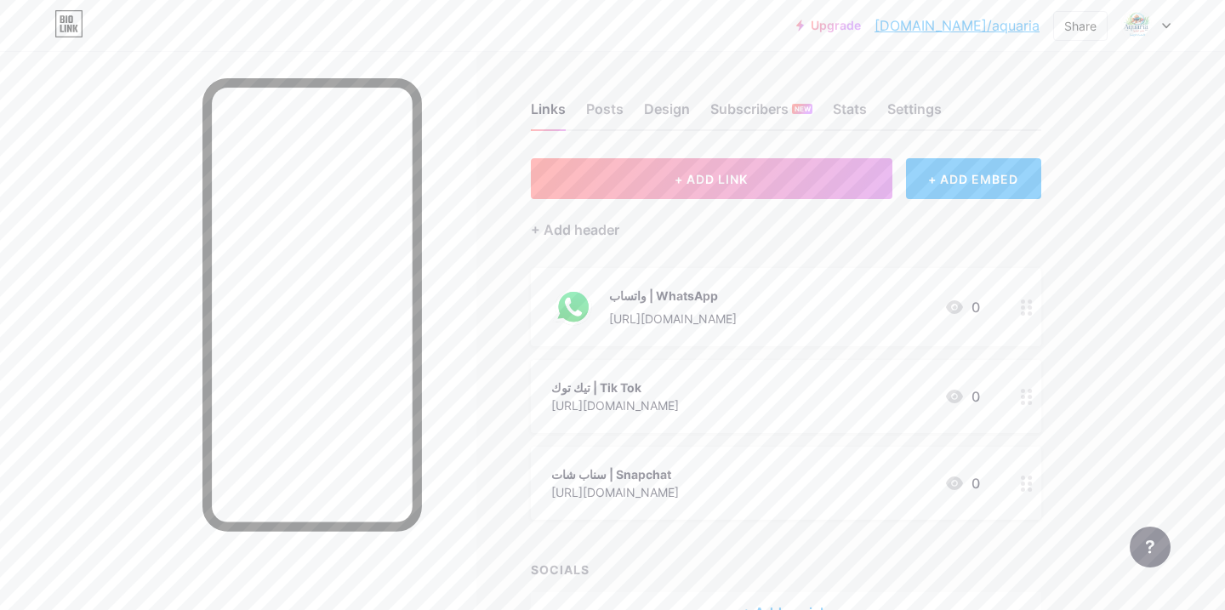
click at [679, 378] on div "تيك توك | Tik Tok" at bounding box center [615, 387] width 128 height 18
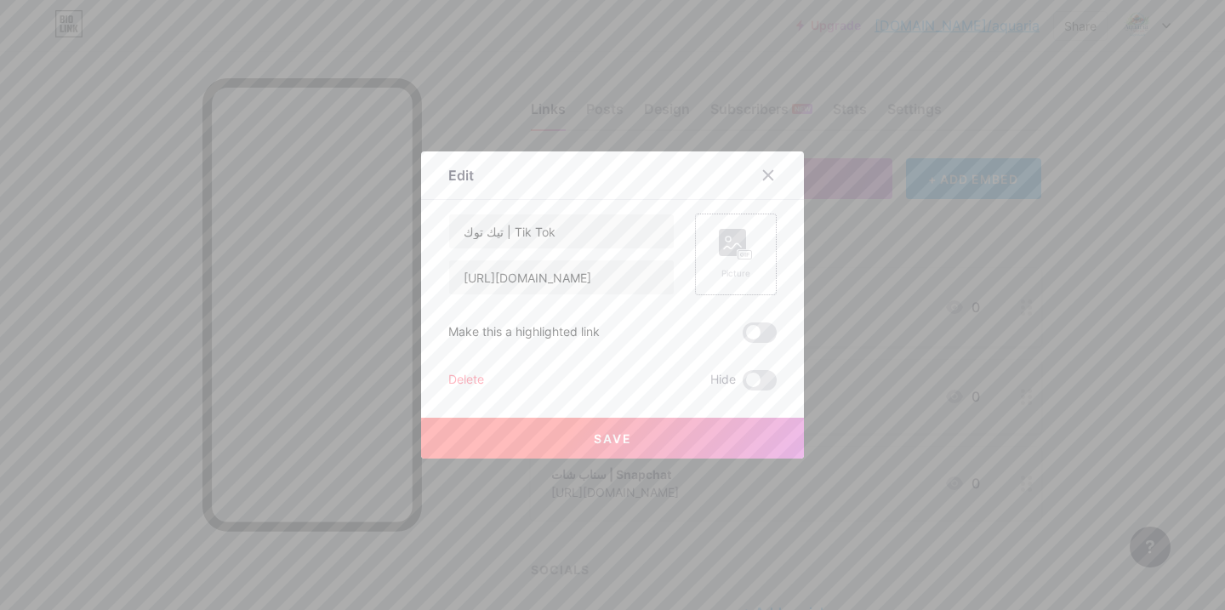
click at [721, 264] on div "Picture" at bounding box center [736, 254] width 34 height 51
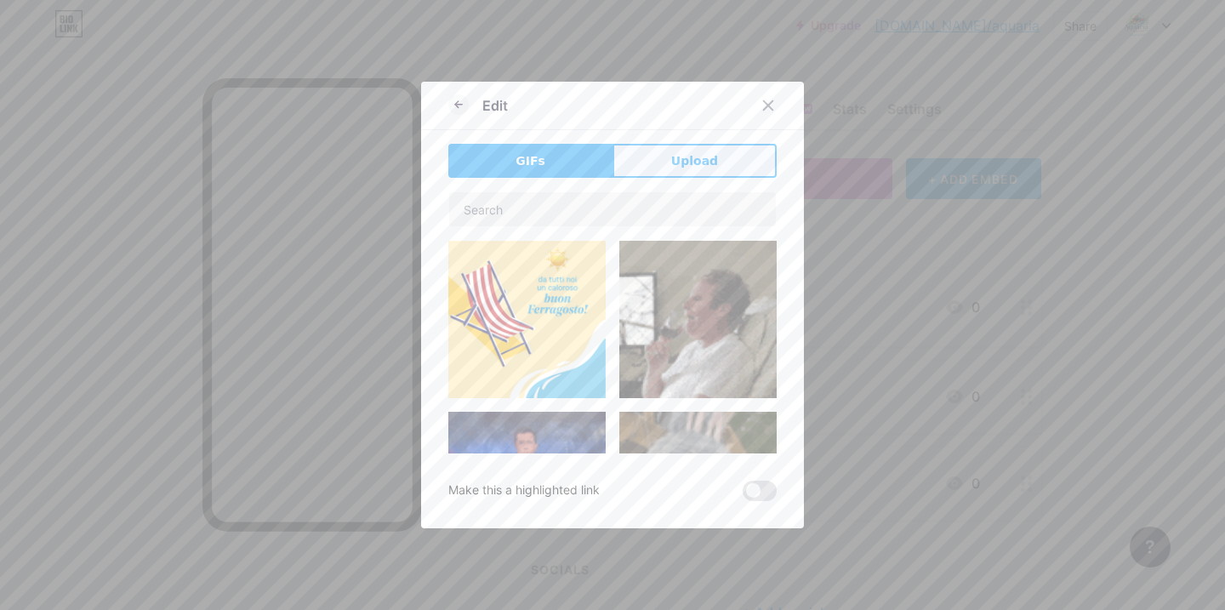
click at [718, 162] on button "Upload" at bounding box center [694, 161] width 164 height 34
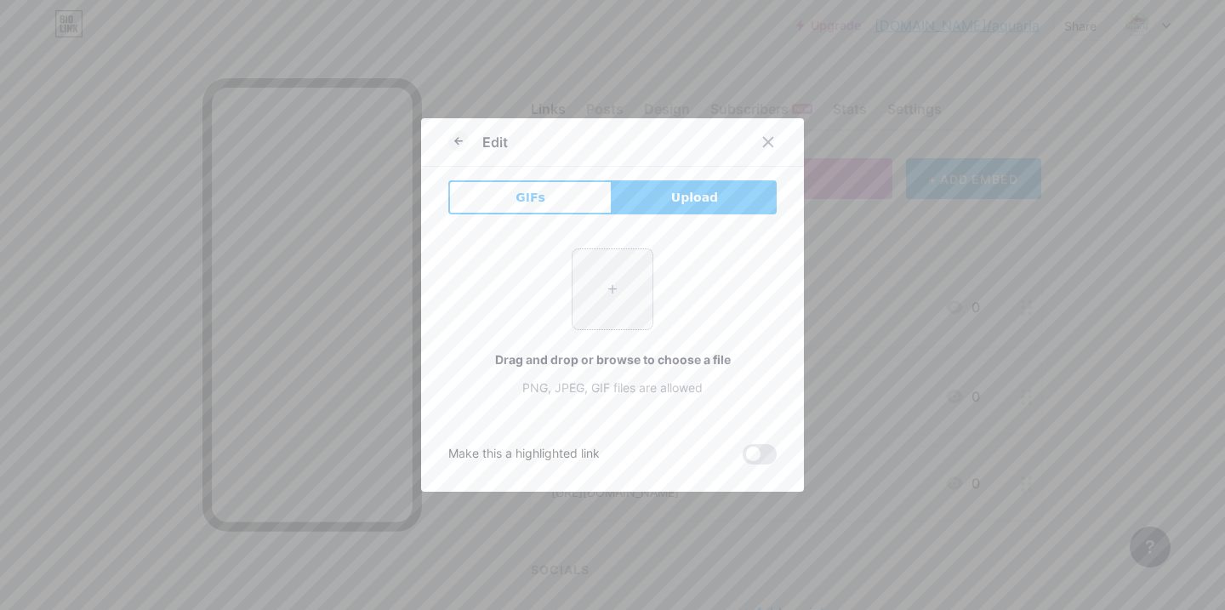
click at [625, 292] on input "file" at bounding box center [612, 289] width 80 height 80
type input "C:\fakepath\تيك توك متحرك.webp"
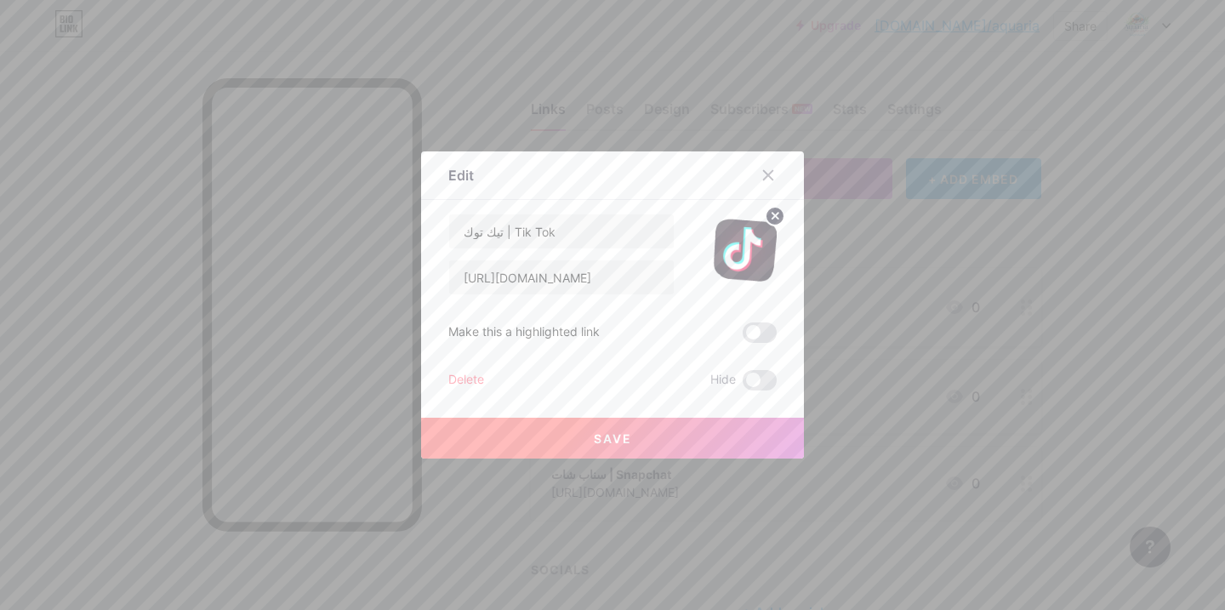
click at [646, 437] on button "Save" at bounding box center [612, 438] width 383 height 41
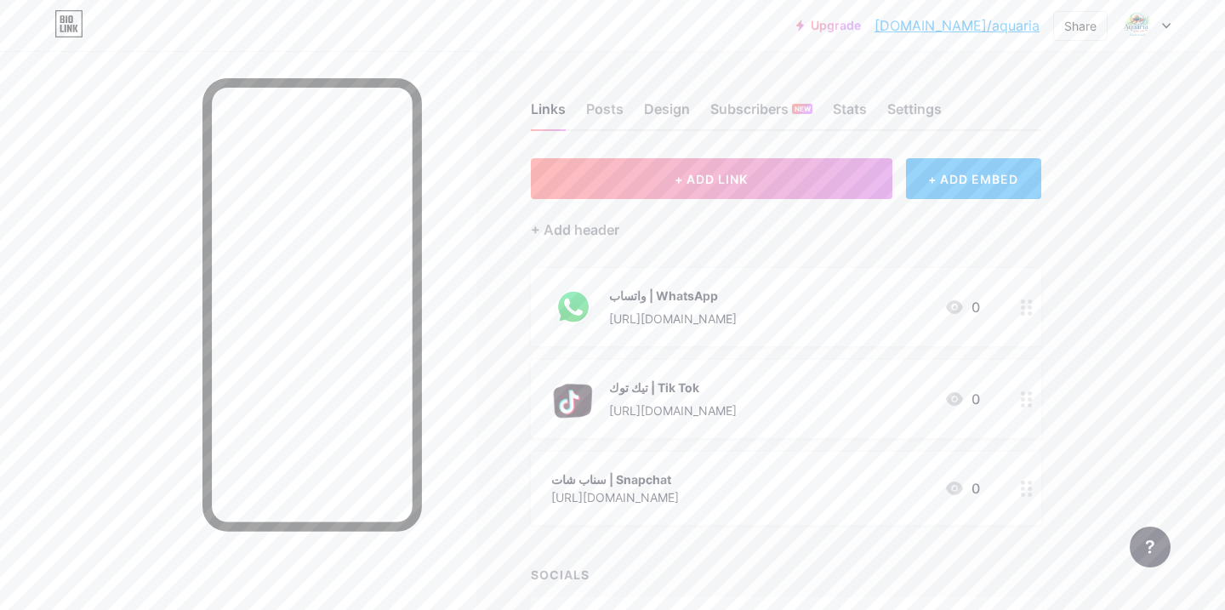
click at [848, 466] on div "سناب شات | Snapchat [URL][DOMAIN_NAME] 0" at bounding box center [786, 488] width 510 height 73
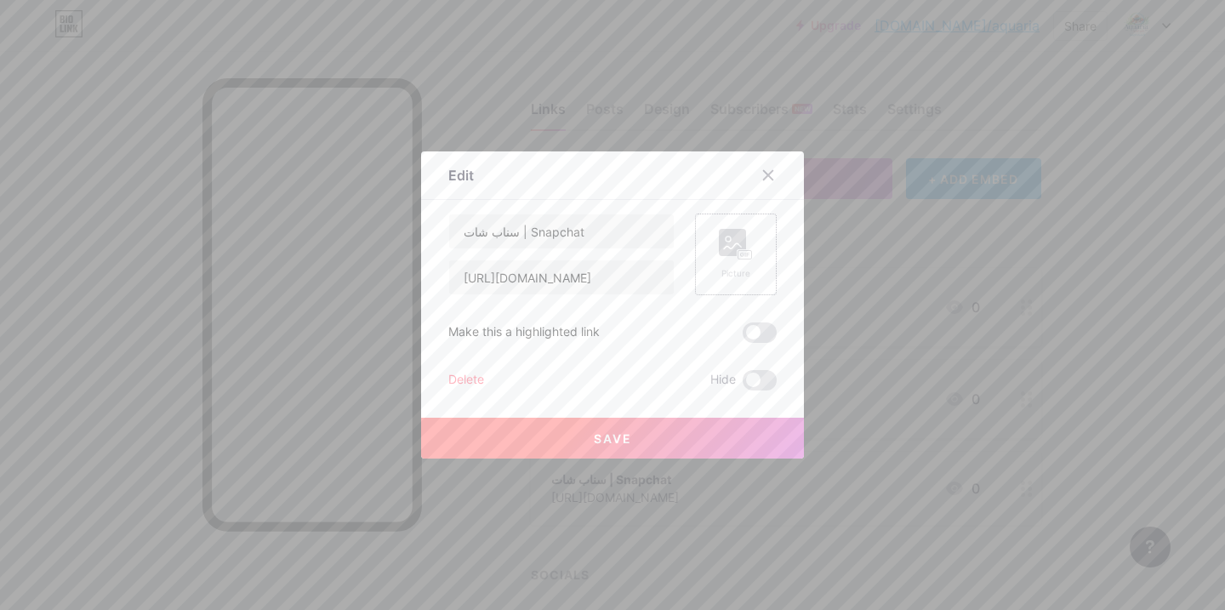
click at [742, 231] on rect at bounding box center [732, 242] width 27 height 27
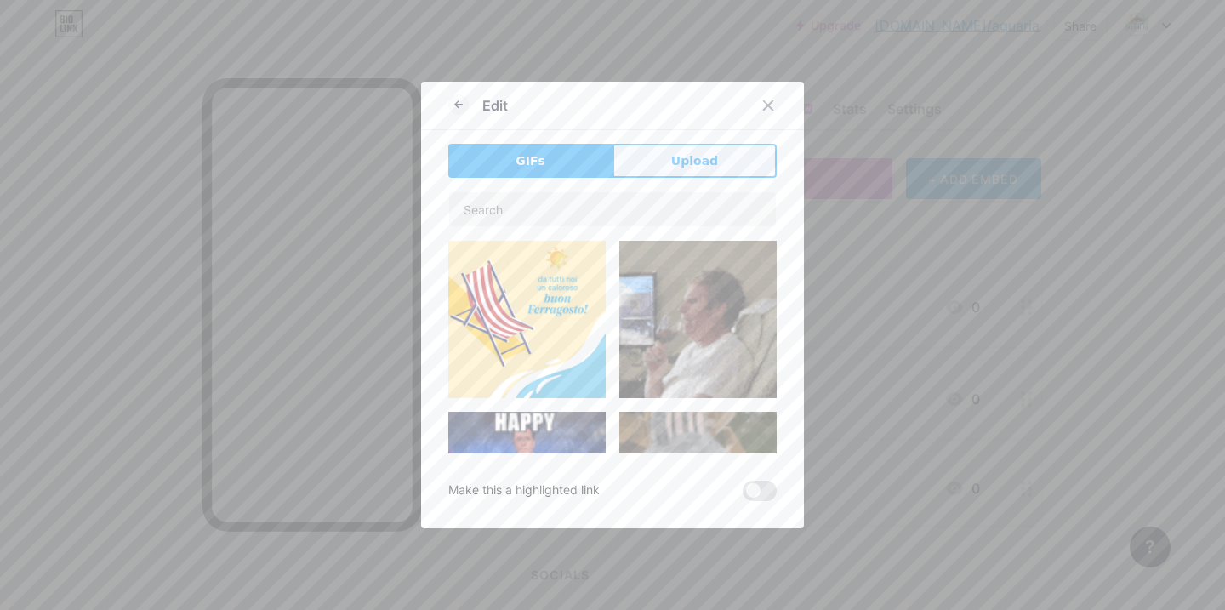
click at [668, 172] on button "Upload" at bounding box center [694, 161] width 164 height 34
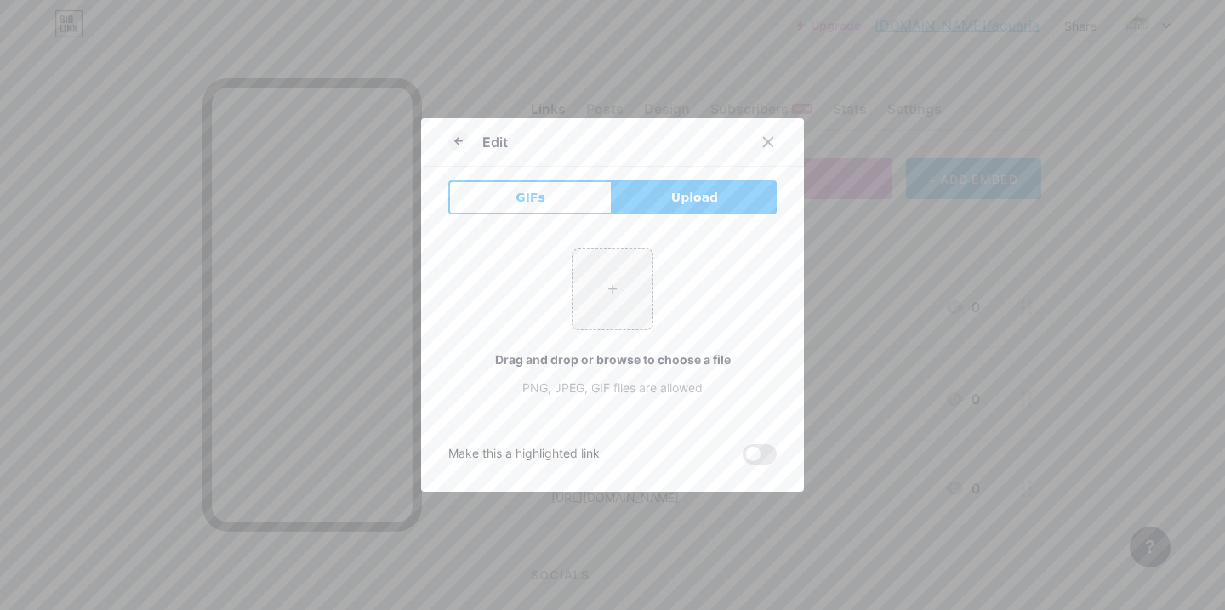
click at [608, 368] on div "Drag and drop or browse to choose a file PNG, JPEG, GIF files are allowed" at bounding box center [612, 373] width 328 height 46
click at [632, 279] on input "file" at bounding box center [612, 289] width 80 height 80
type input "C:\fakepath\سناب متحرك ٢.webp"
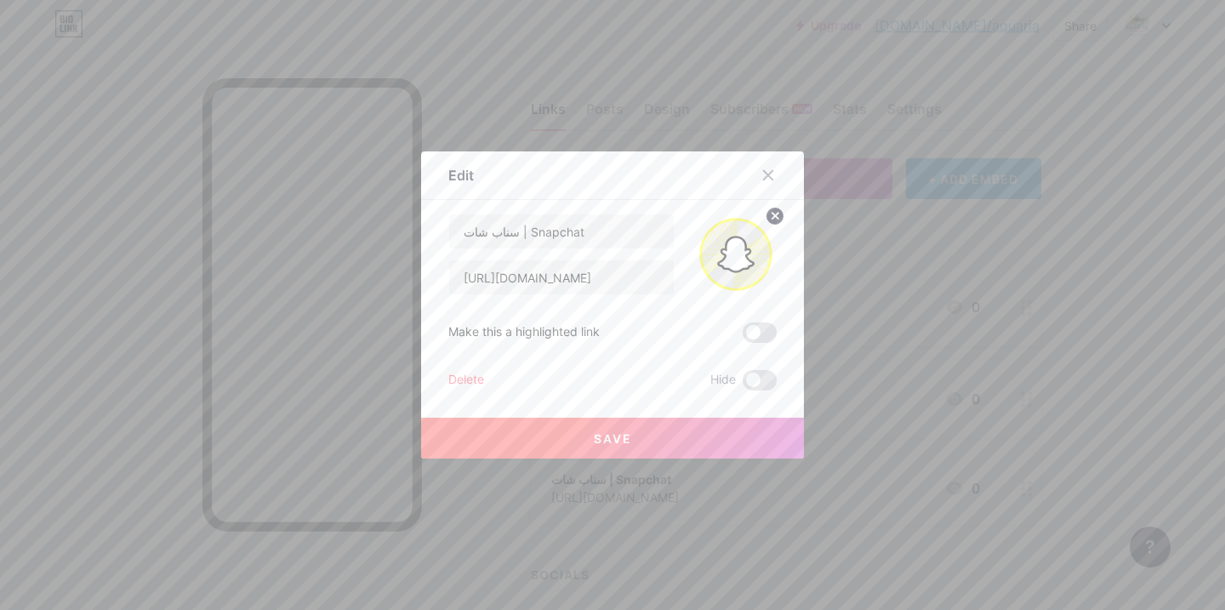
click at [627, 434] on span "Save" at bounding box center [613, 438] width 38 height 14
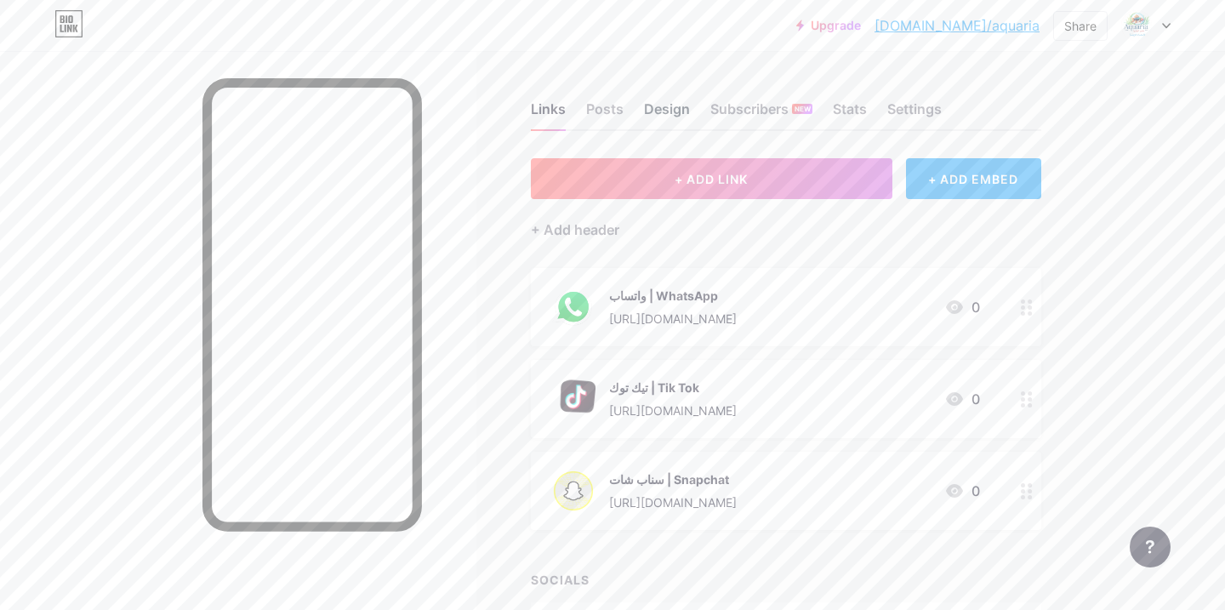
click at [661, 107] on div "Design" at bounding box center [667, 114] width 46 height 31
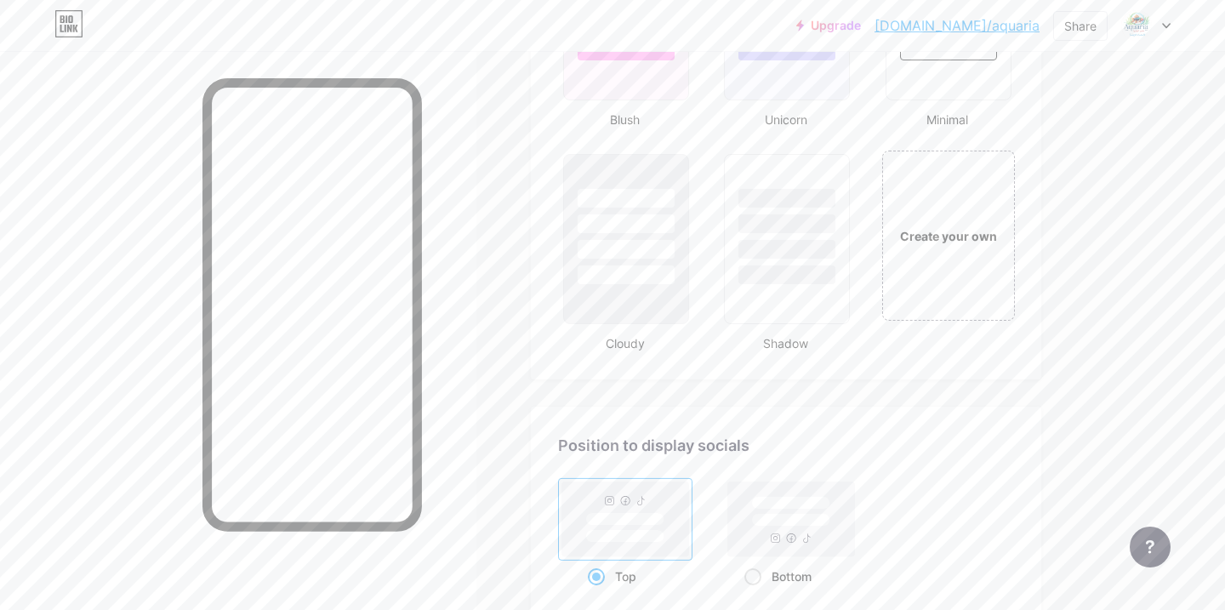
scroll to position [1918, 0]
click at [941, 286] on div "Create your own" at bounding box center [947, 236] width 137 height 175
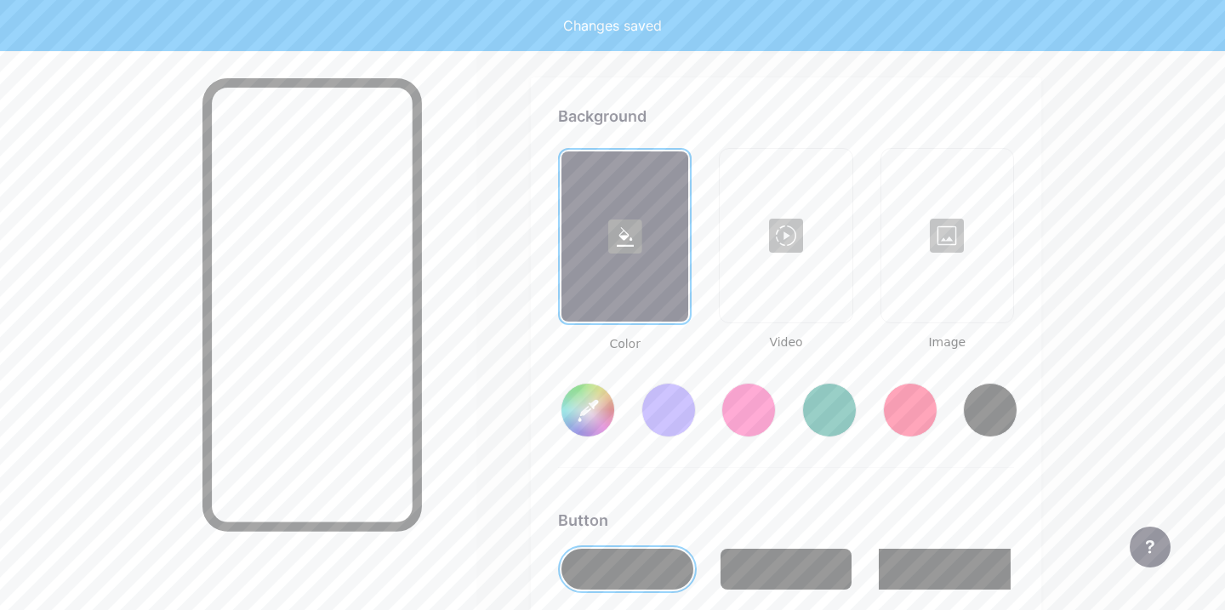
type input "#ffffff"
type input "#000000"
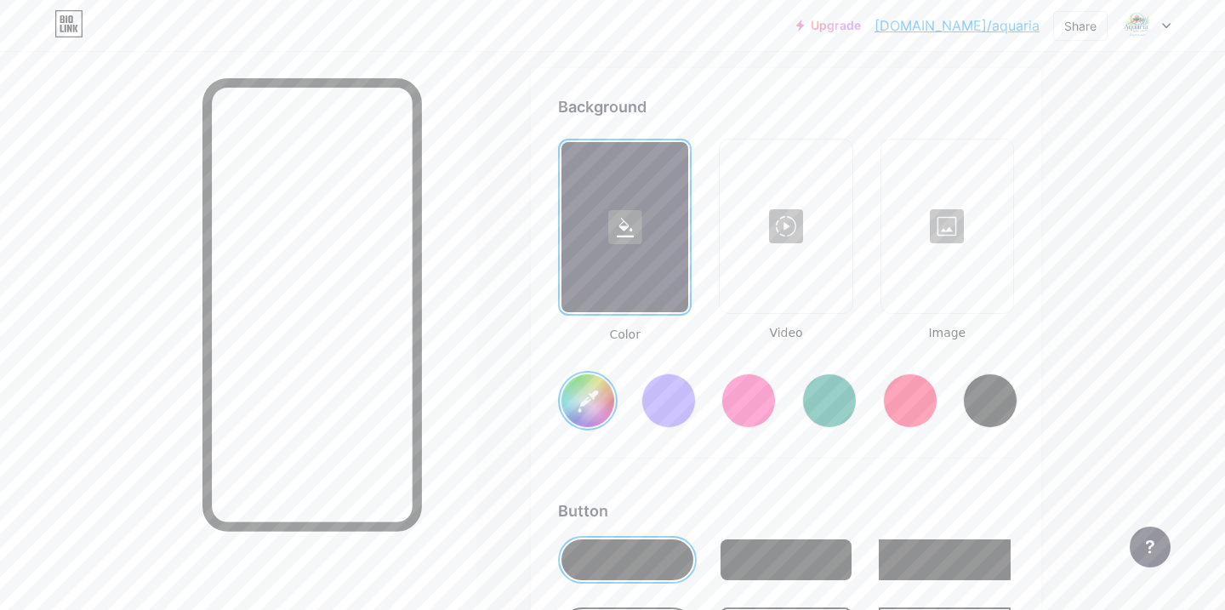
click at [941, 242] on div at bounding box center [947, 226] width 128 height 170
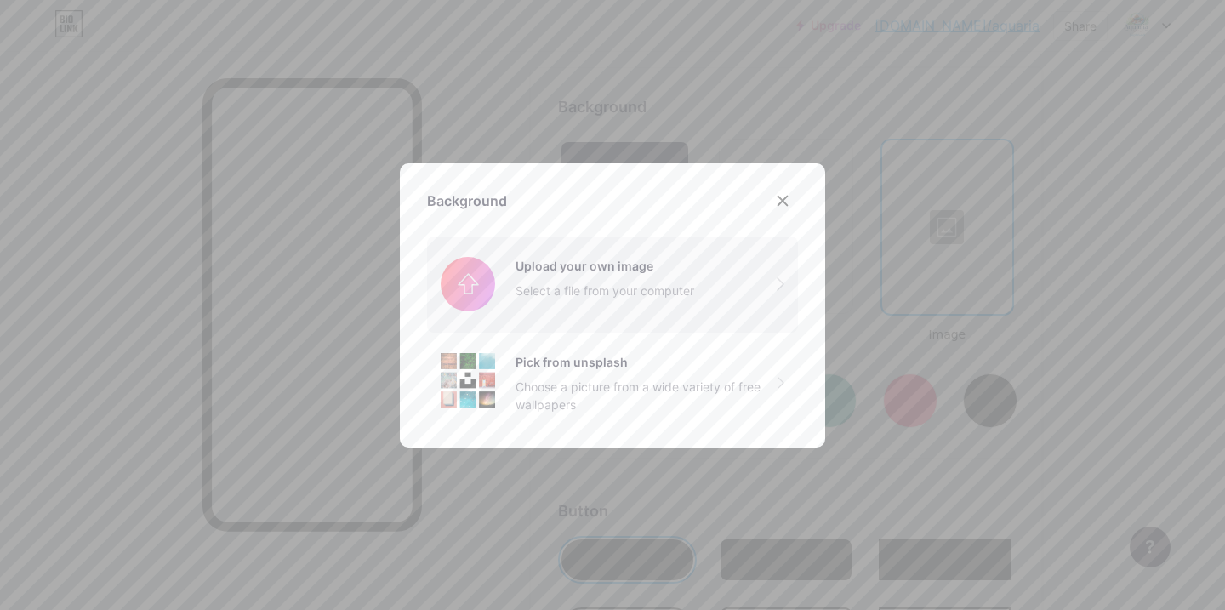
click at [629, 280] on input "file" at bounding box center [612, 283] width 371 height 95
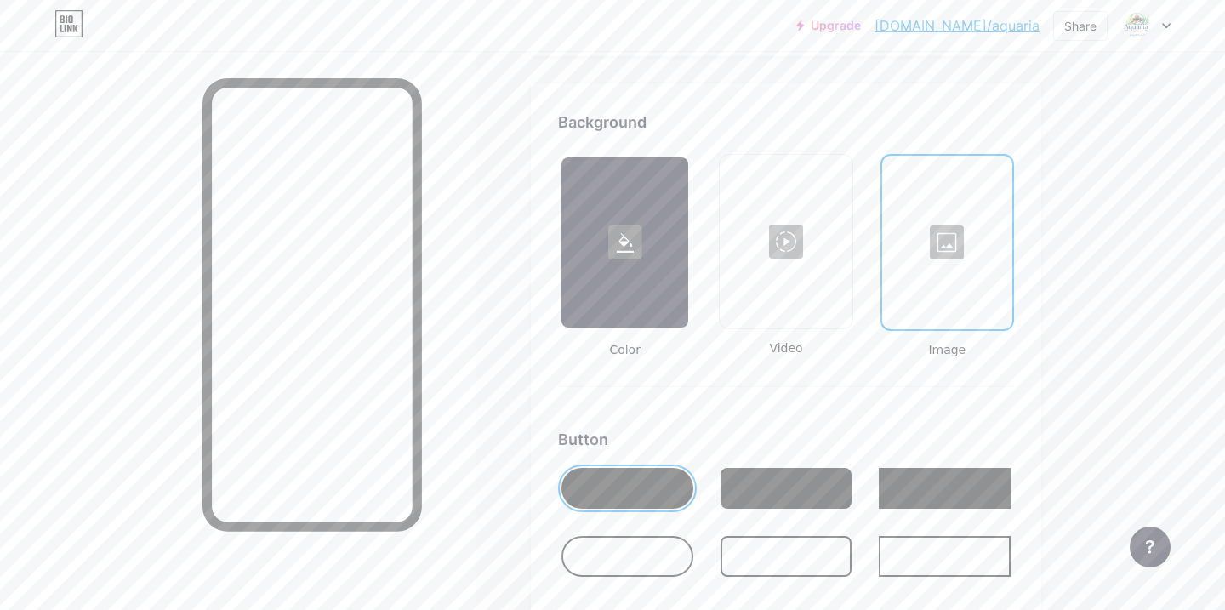
scroll to position [2212, 0]
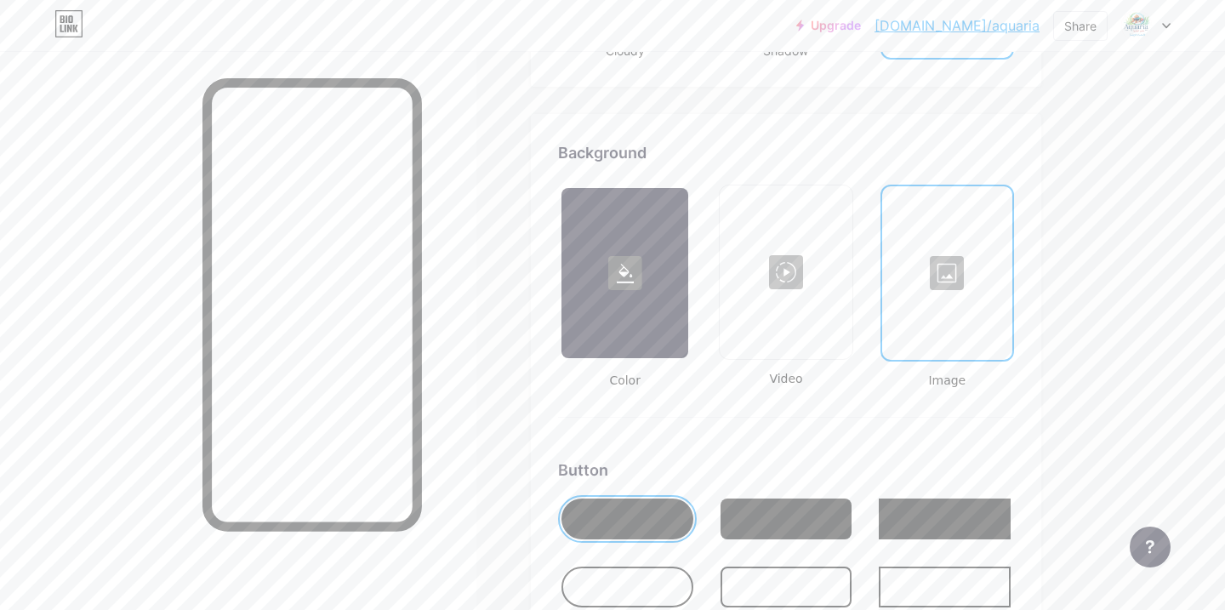
click at [633, 571] on div at bounding box center [627, 586] width 132 height 41
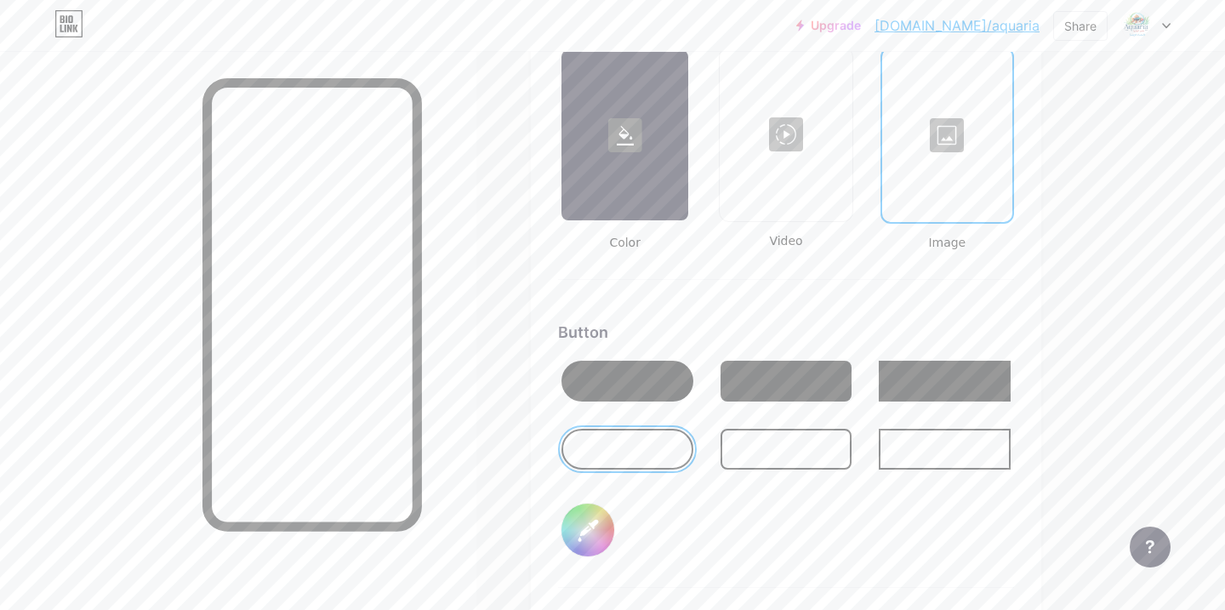
scroll to position [2353, 0]
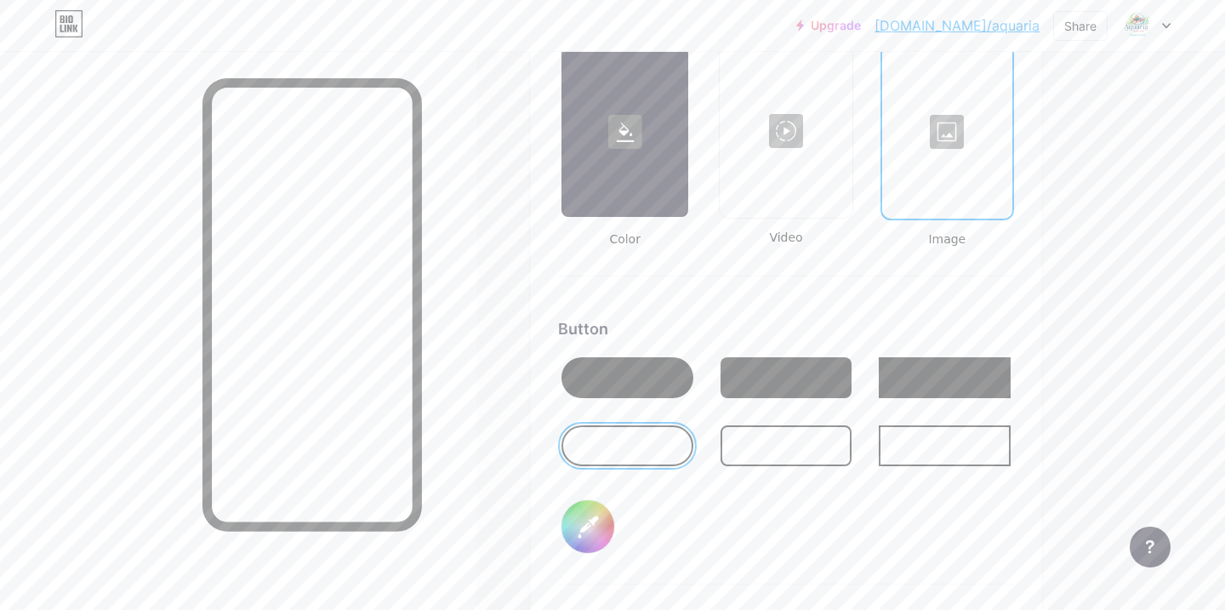
click at [951, 143] on div at bounding box center [947, 132] width 127 height 170
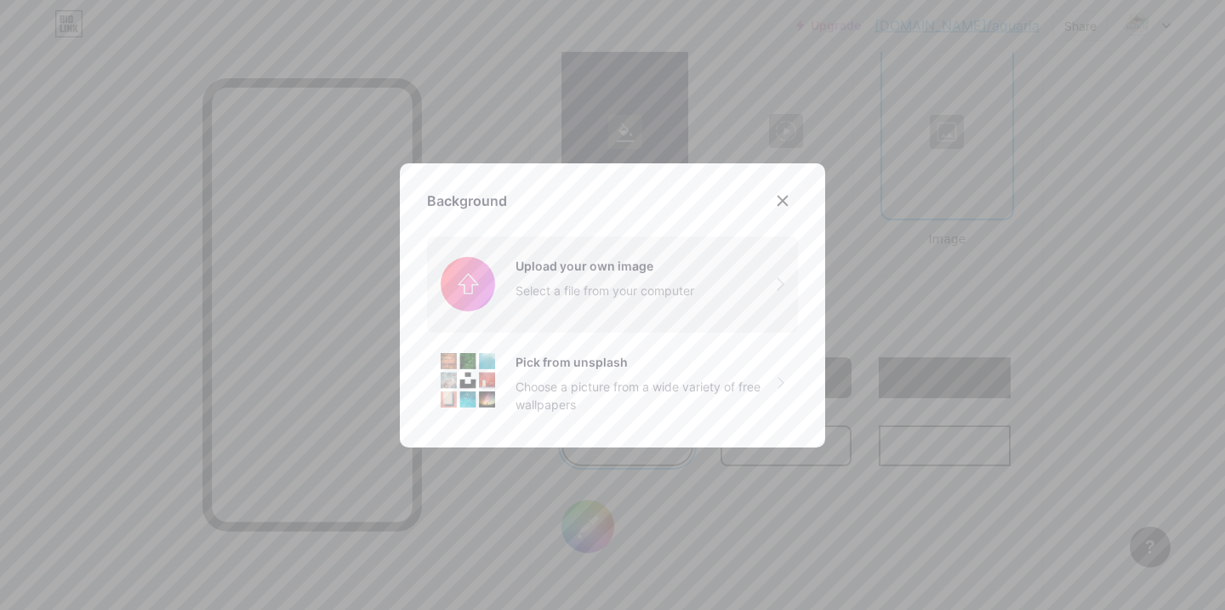
click at [610, 295] on input "file" at bounding box center [612, 283] width 371 height 95
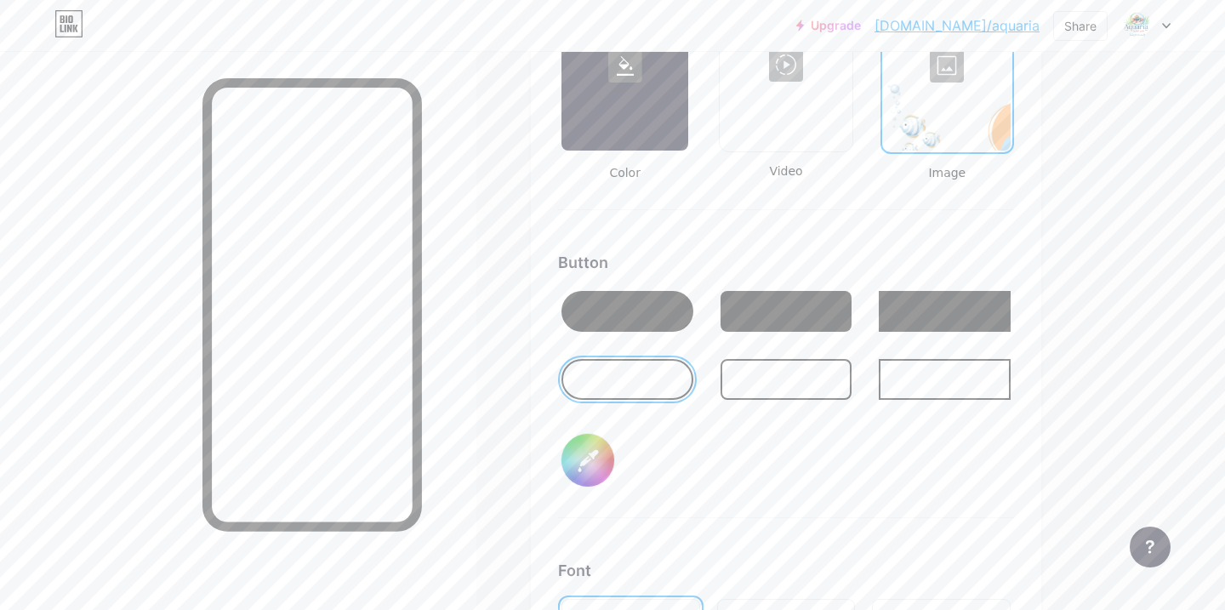
scroll to position [2458, 0]
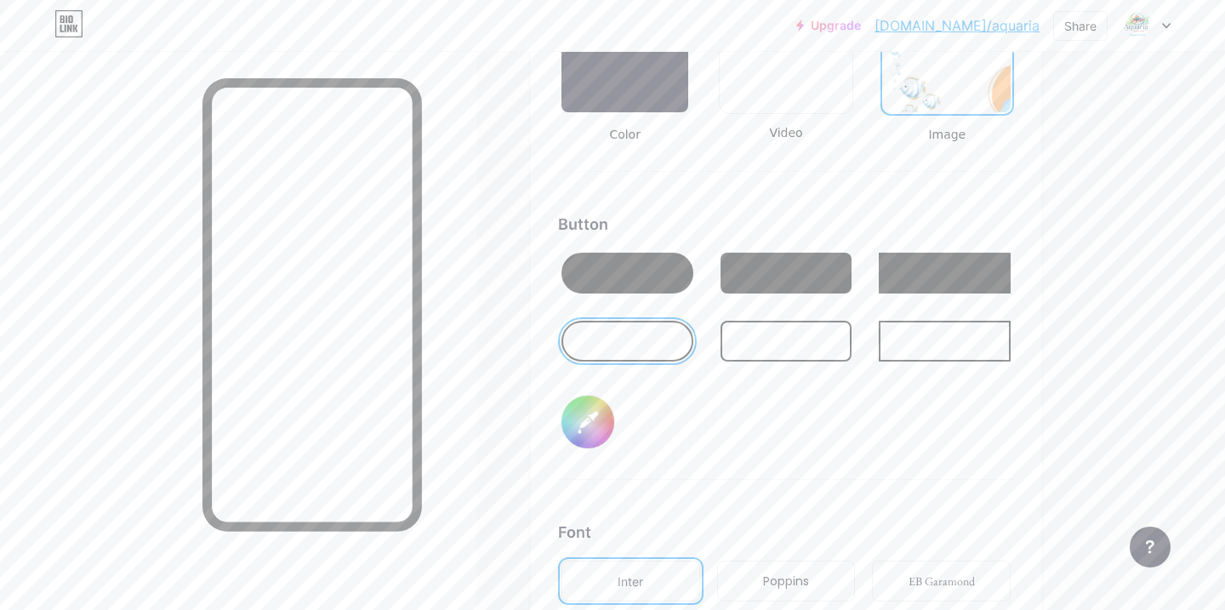
click at [591, 411] on input "#000000" at bounding box center [587, 421] width 53 height 53
click at [543, 278] on div "Background Color Video Image Button #89ce7e Font Inter Poppins EB Garamond TEKO…" at bounding box center [786, 355] width 510 height 975
click at [581, 284] on div at bounding box center [627, 273] width 132 height 41
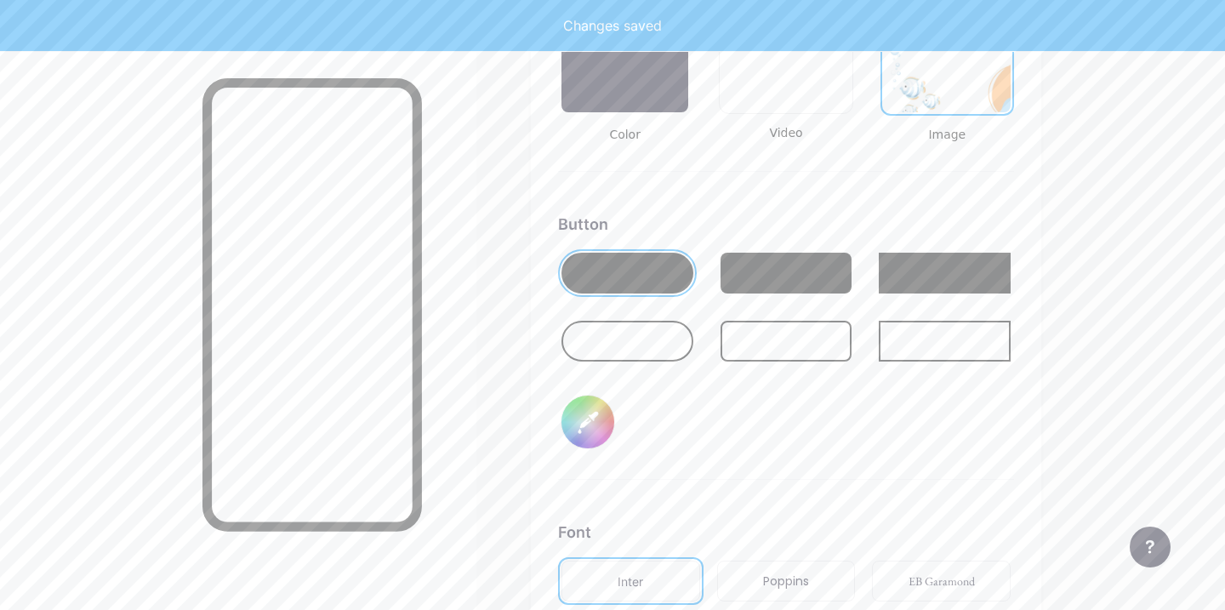
click at [585, 427] on input "#89ce7e" at bounding box center [587, 421] width 53 height 53
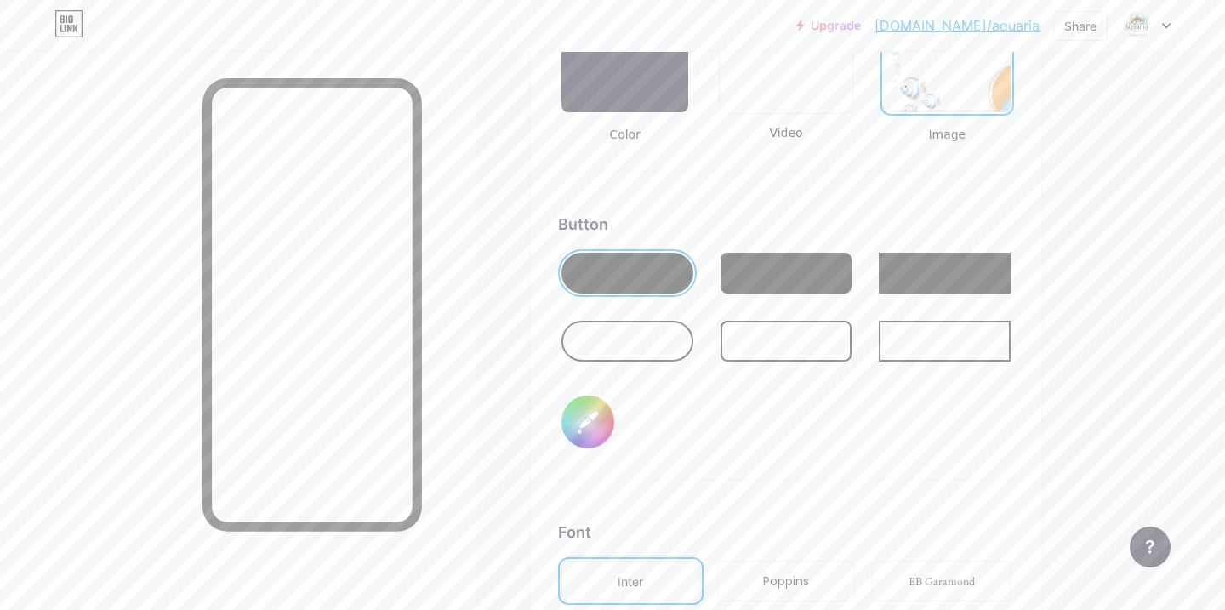
click at [543, 374] on div "Background Color Video Image Button #89ce7e Font Inter Poppins EB Garamond TEKO…" at bounding box center [786, 355] width 510 height 975
click at [577, 429] on input "#89ce7e" at bounding box center [587, 421] width 53 height 53
click at [538, 337] on div "Background Color Video Image Button #98d0f3 Font Inter Poppins EB Garamond TEKO…" at bounding box center [786, 355] width 510 height 975
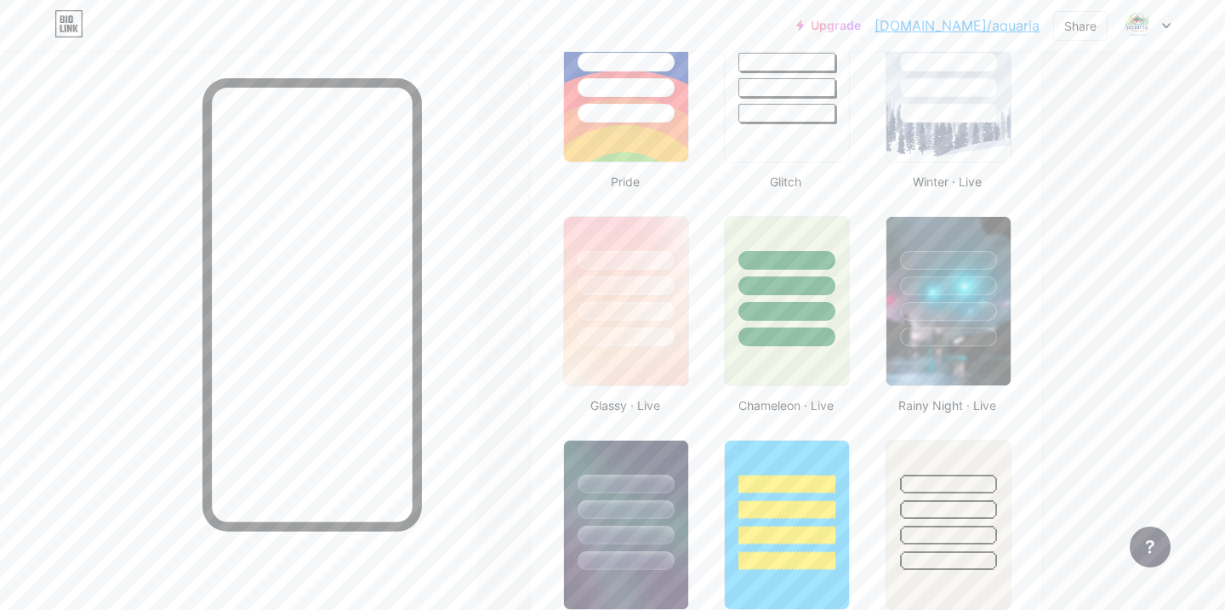
scroll to position [0, 0]
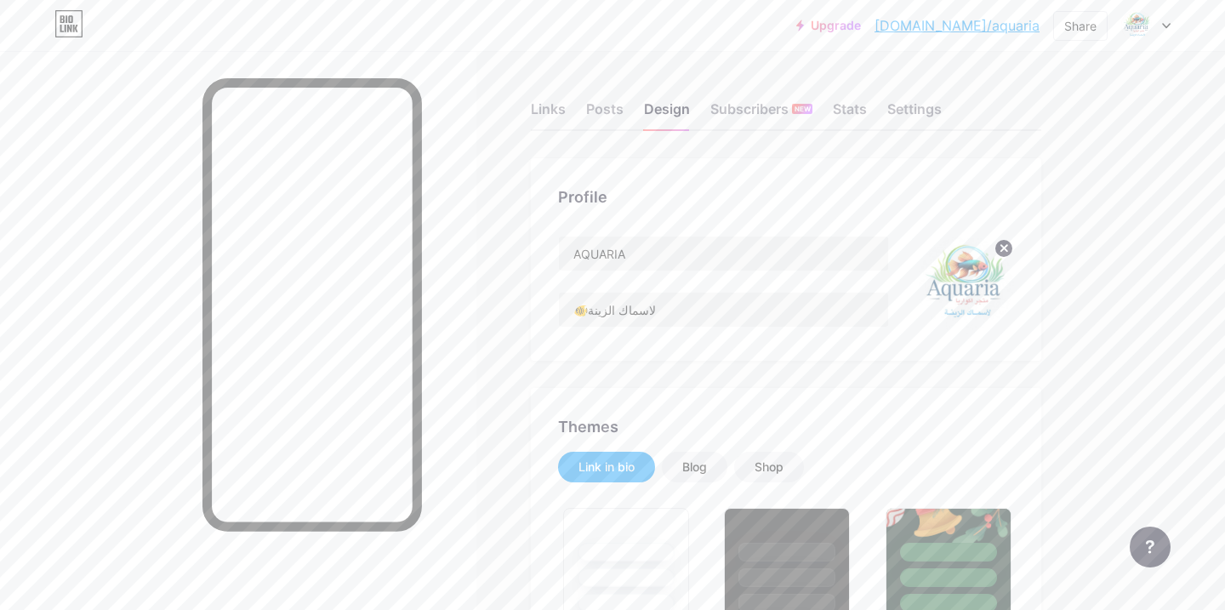
click at [1158, 26] on div at bounding box center [1145, 25] width 49 height 31
click at [970, 28] on link "[DOMAIN_NAME]/aquaria" at bounding box center [956, 25] width 165 height 20
click at [1076, 25] on div "Share" at bounding box center [1080, 26] width 32 height 18
click at [961, 96] on div "Copy link" at bounding box center [938, 87] width 63 height 20
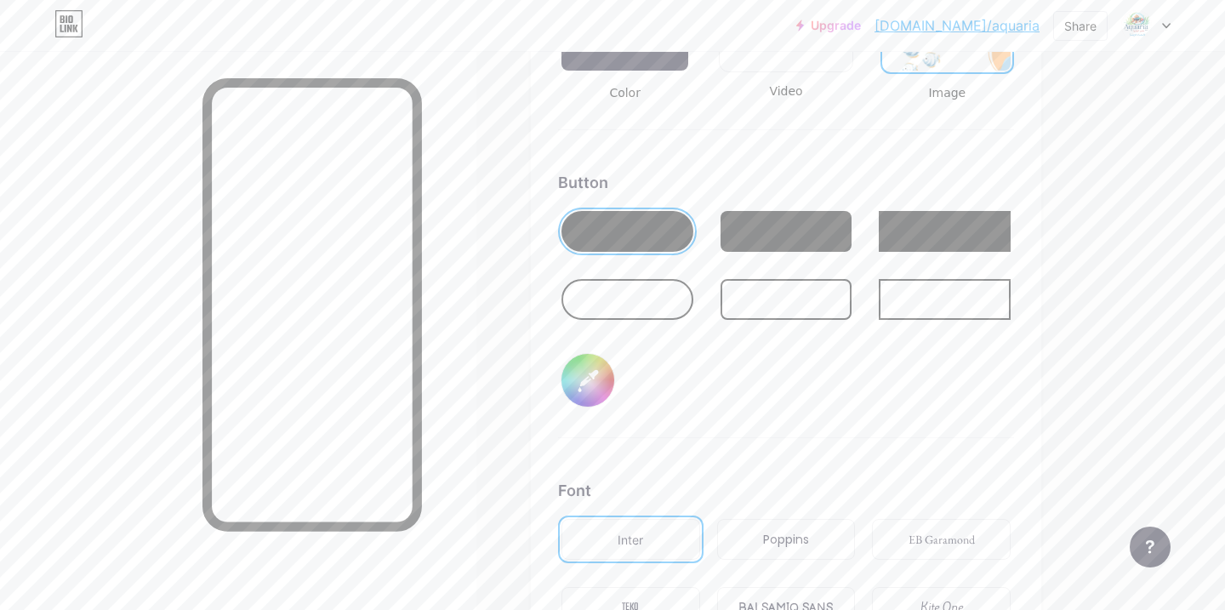
scroll to position [2500, 0]
click at [590, 369] on input "#98d0f3" at bounding box center [587, 379] width 53 height 53
click at [535, 380] on div "Background Color Video Image Button #fdab5d Font Inter Poppins EB Garamond TEKO…" at bounding box center [786, 313] width 510 height 975
click at [581, 383] on input "#fdab5d" at bounding box center [587, 379] width 53 height 53
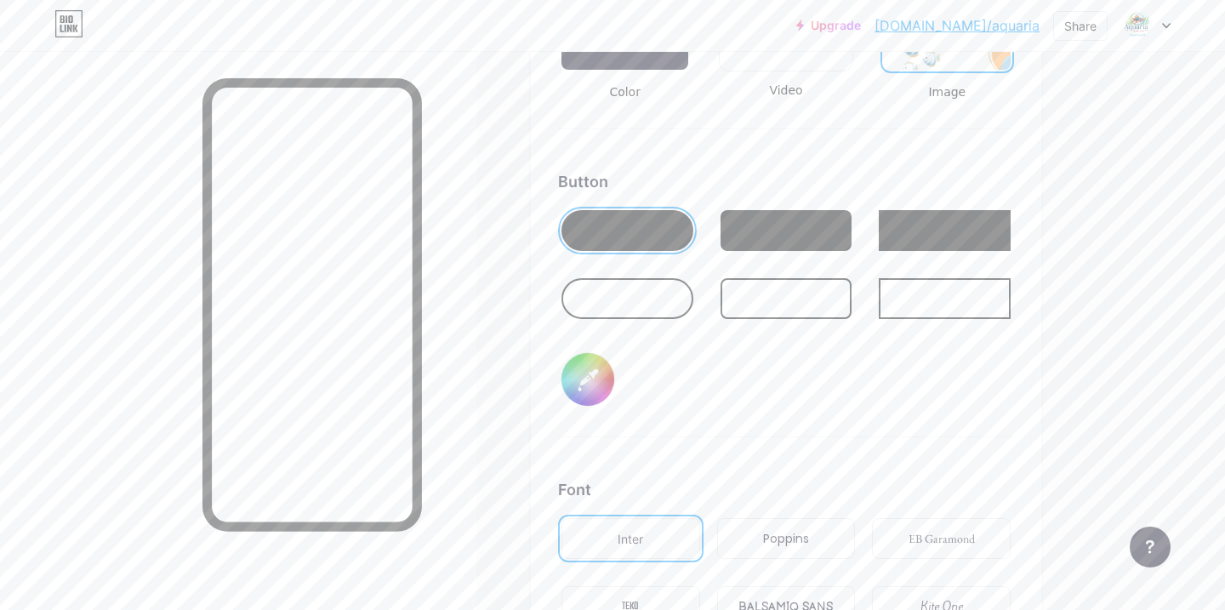
click at [591, 368] on input "#89ce7e" at bounding box center [587, 379] width 53 height 53
type input "#97d0f3"
click at [541, 348] on div "Background Color Video Image Button #97d0f3 Font Inter Poppins EB Garamond TEKO…" at bounding box center [786, 313] width 510 height 975
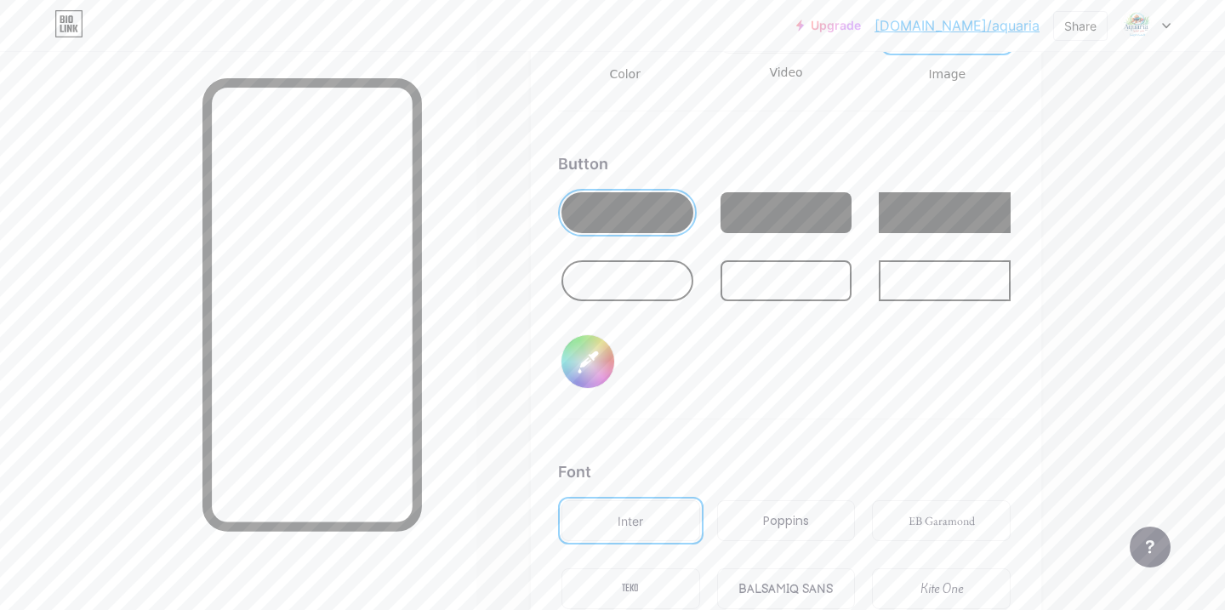
scroll to position [2516, 0]
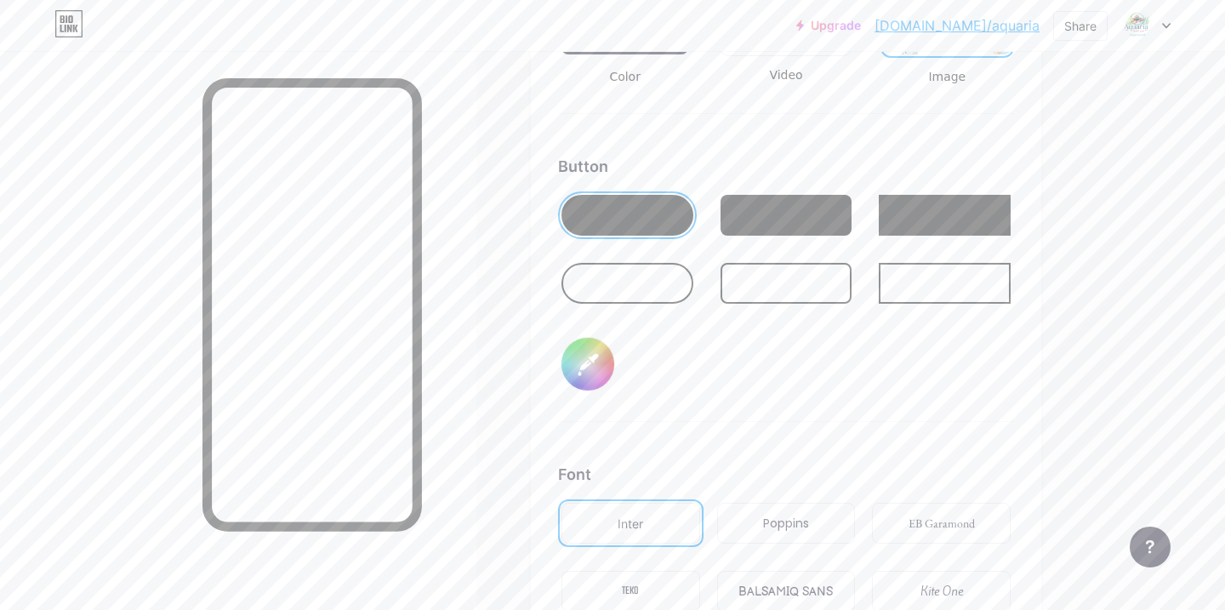
click at [1157, 24] on div at bounding box center [1145, 25] width 49 height 31
click at [1009, 238] on li "Logout" at bounding box center [1063, 239] width 211 height 46
